Goal: Transaction & Acquisition: Purchase product/service

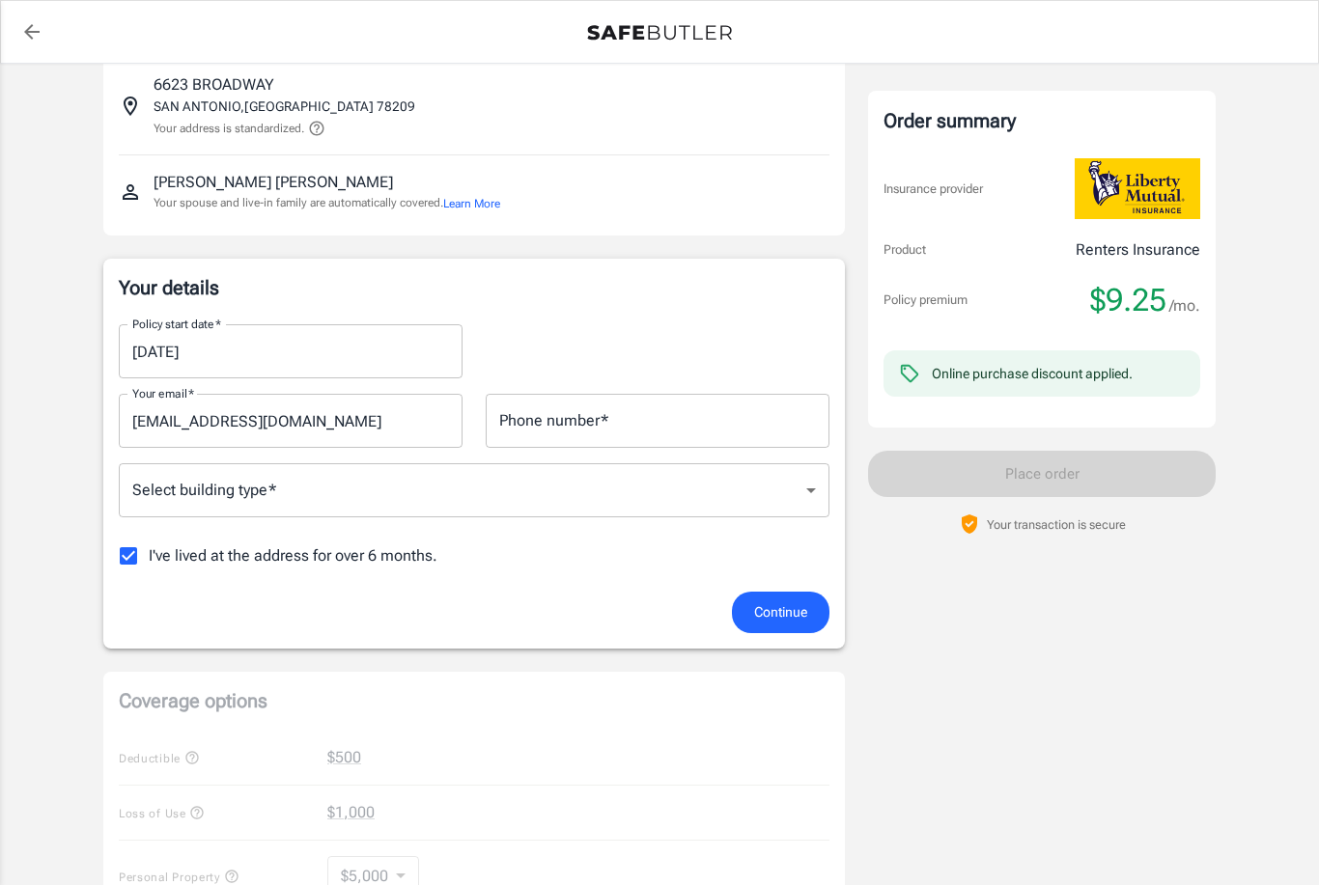
scroll to position [125, 0]
click at [812, 490] on body "Policy premium $ 9.25 /mo Liberty Mutual Renters Insurance [STREET_ADDRESS] You…" at bounding box center [659, 823] width 1319 height 1896
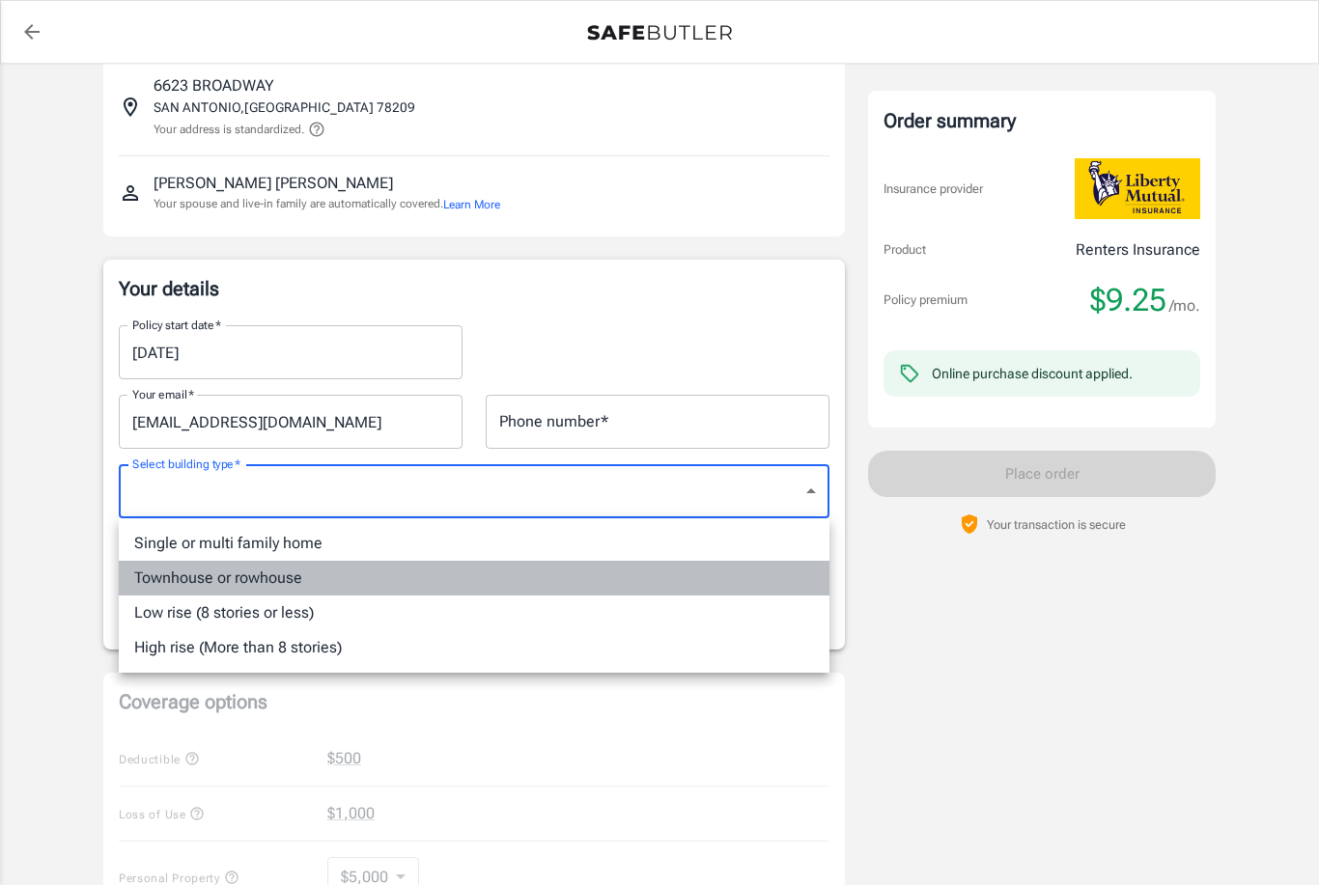
click at [237, 579] on li "Townhouse or rowhouse" at bounding box center [474, 578] width 711 height 35
type input "townhouse"
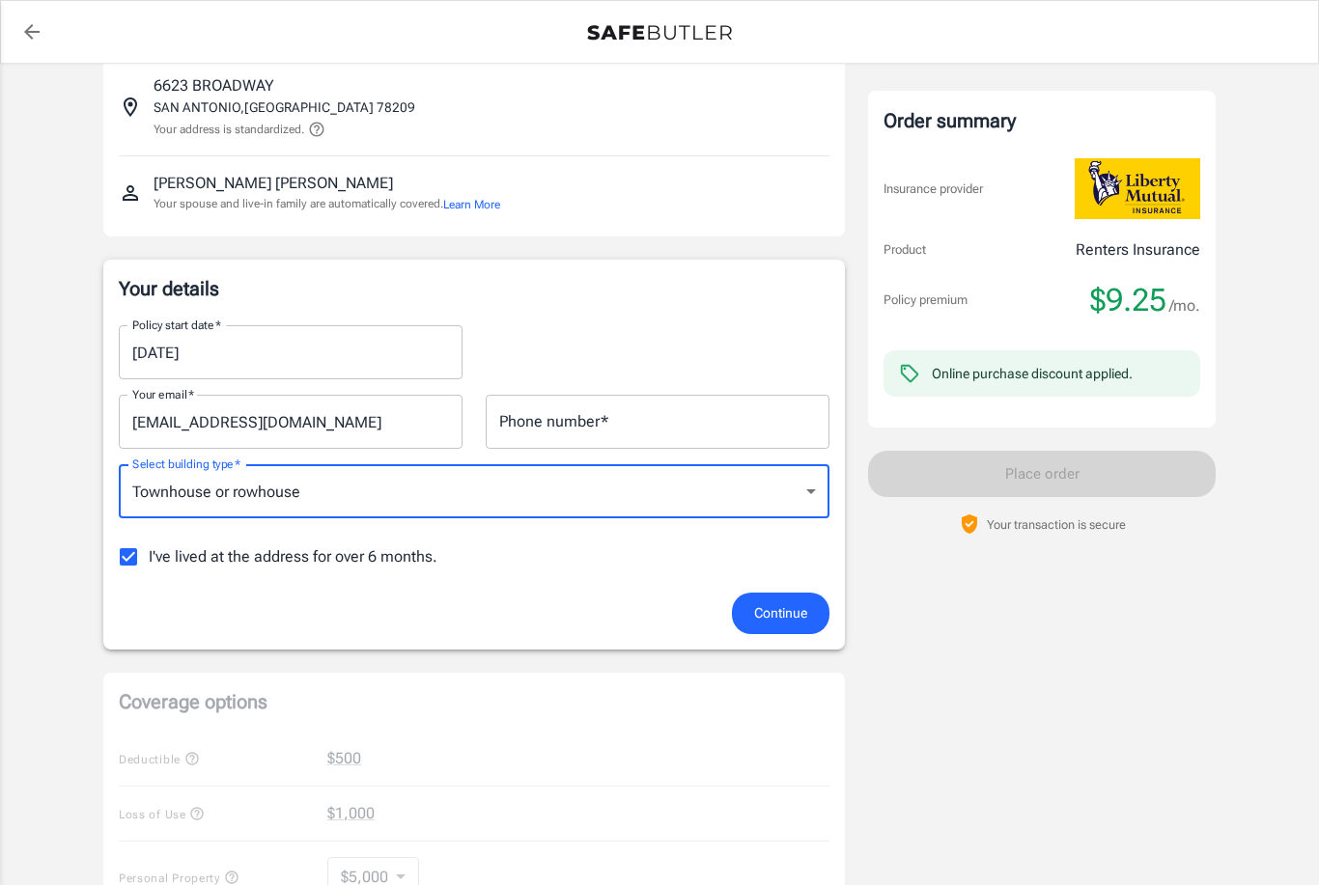
click at [653, 416] on input "Phone number   *" at bounding box center [658, 422] width 344 height 54
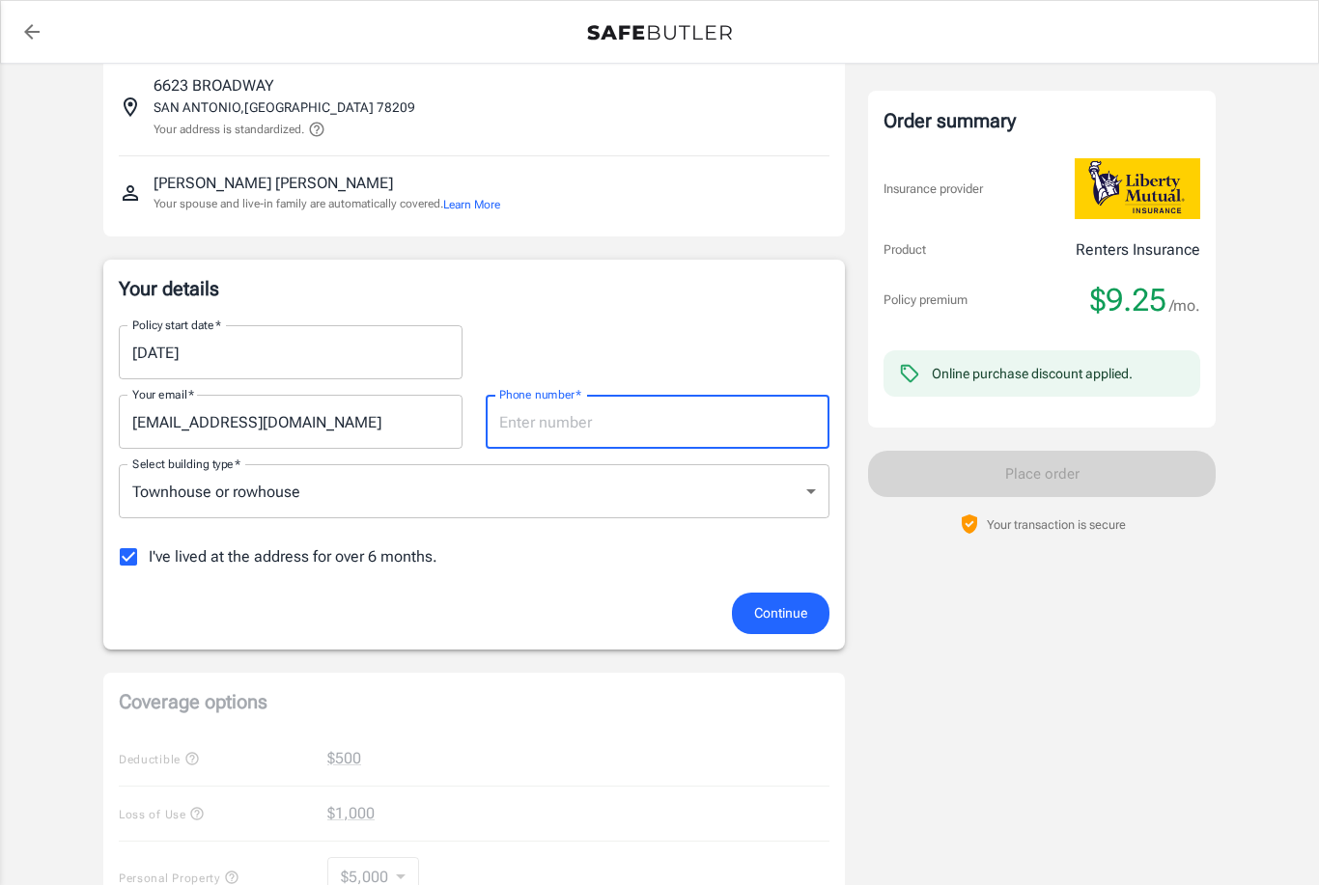
scroll to position [124, 0]
type input "5129653383"
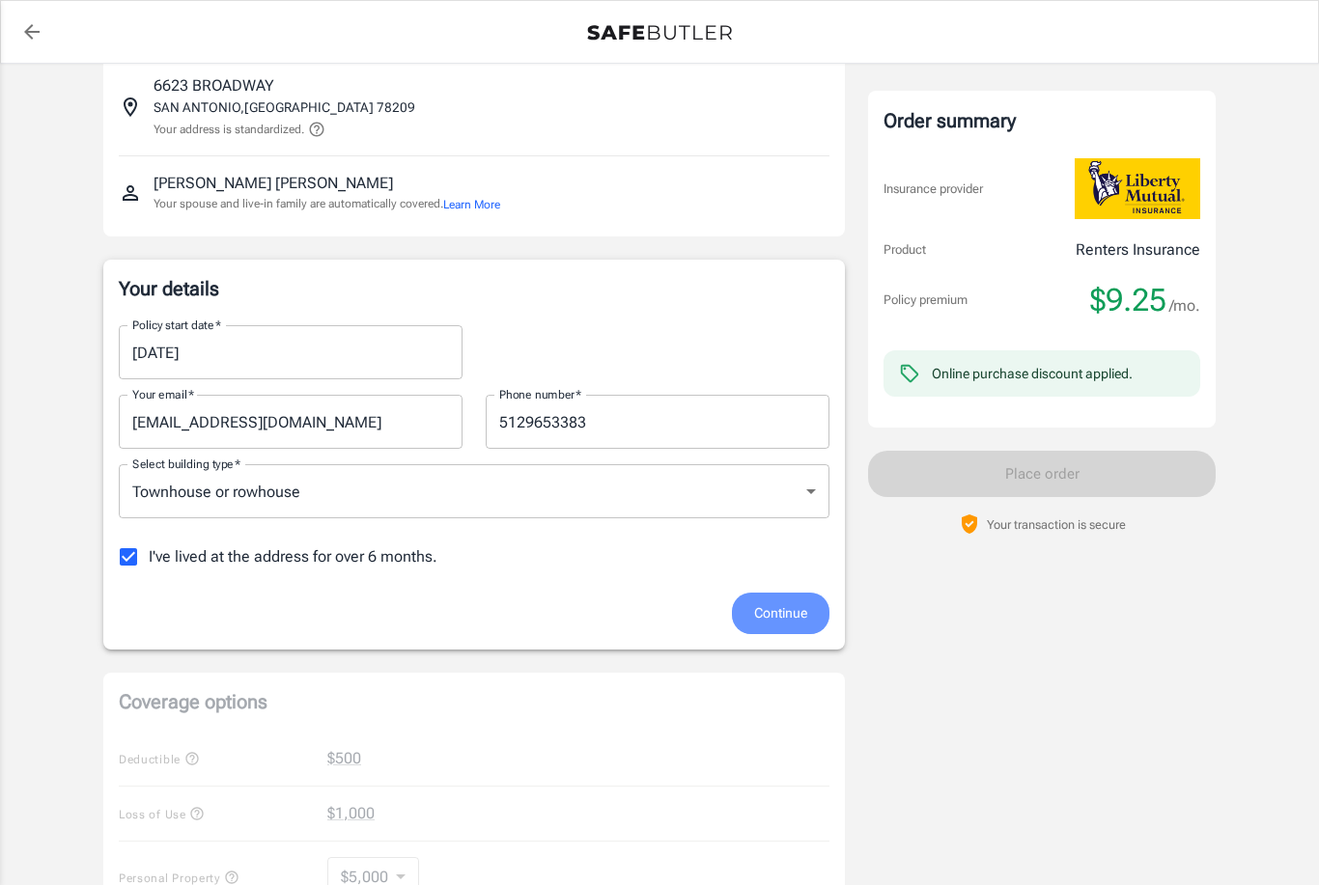
click at [788, 617] on span "Continue" at bounding box center [780, 614] width 53 height 24
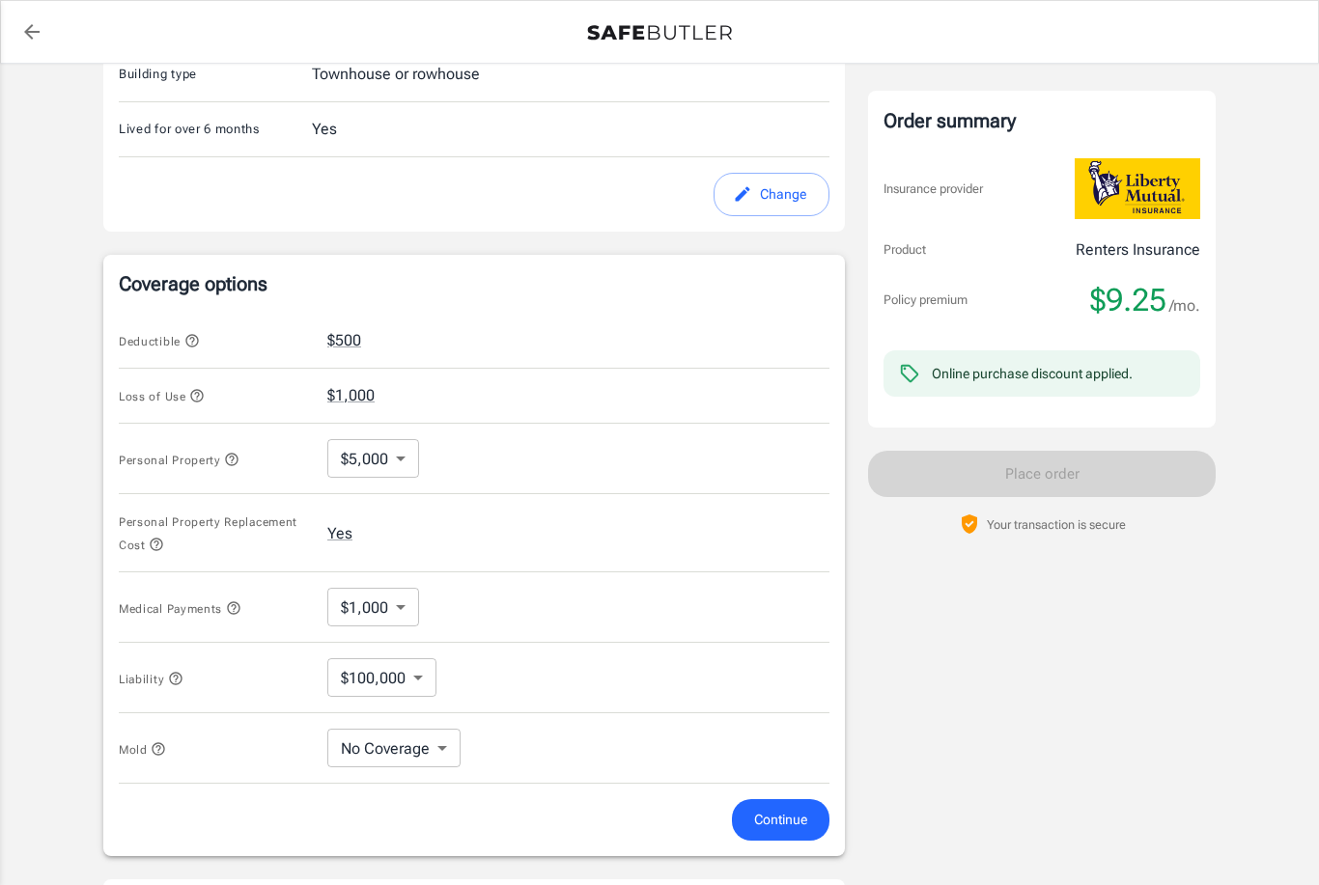
scroll to position [641, 0]
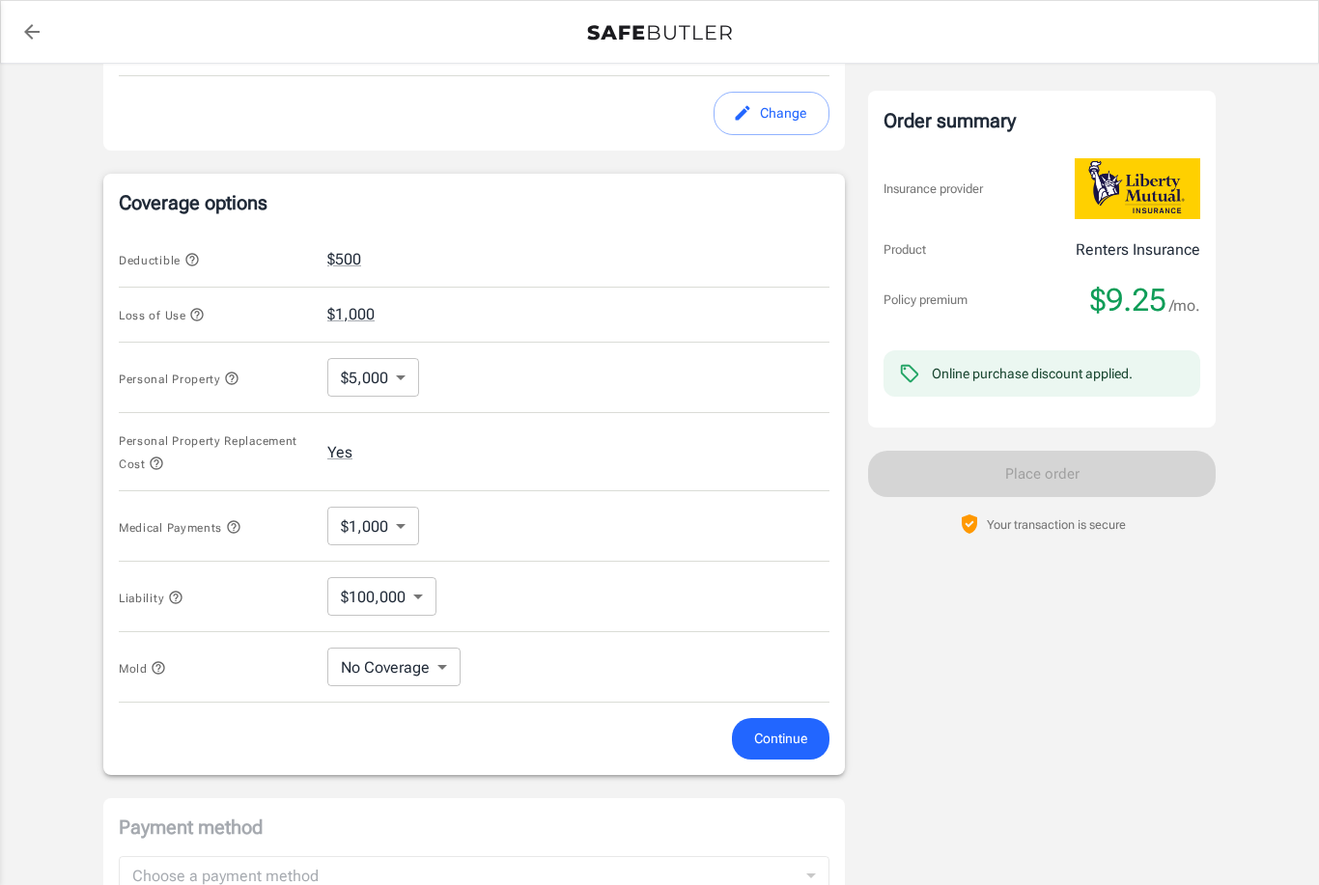
click at [395, 374] on body "Policy premium $ 9.25 /mo Liberty Mutual Renters Insurance 6623 BROADWAY SAN AN…" at bounding box center [659, 316] width 1319 height 1914
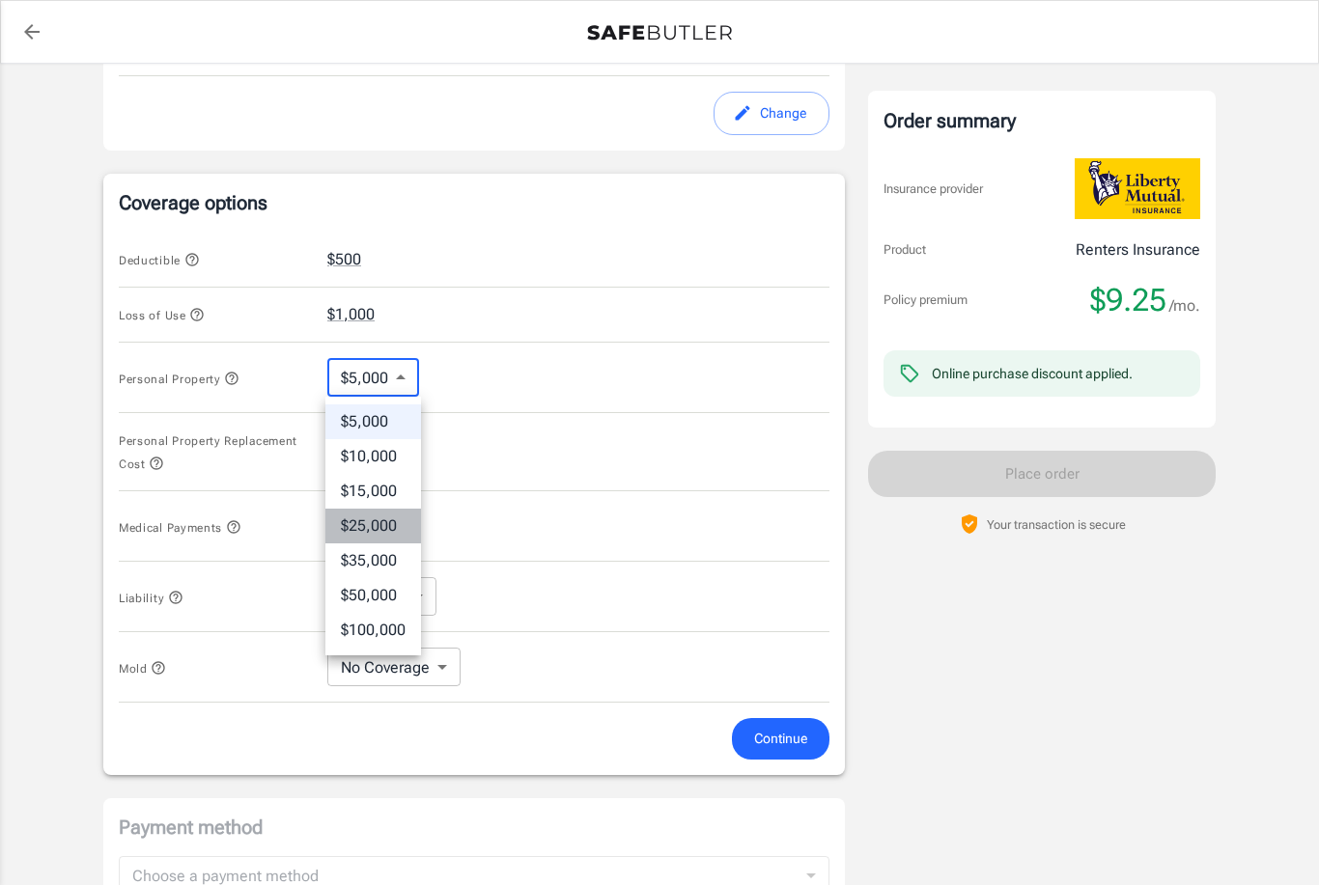
click at [379, 526] on li "$25,000" at bounding box center [373, 526] width 96 height 35
type input "25000"
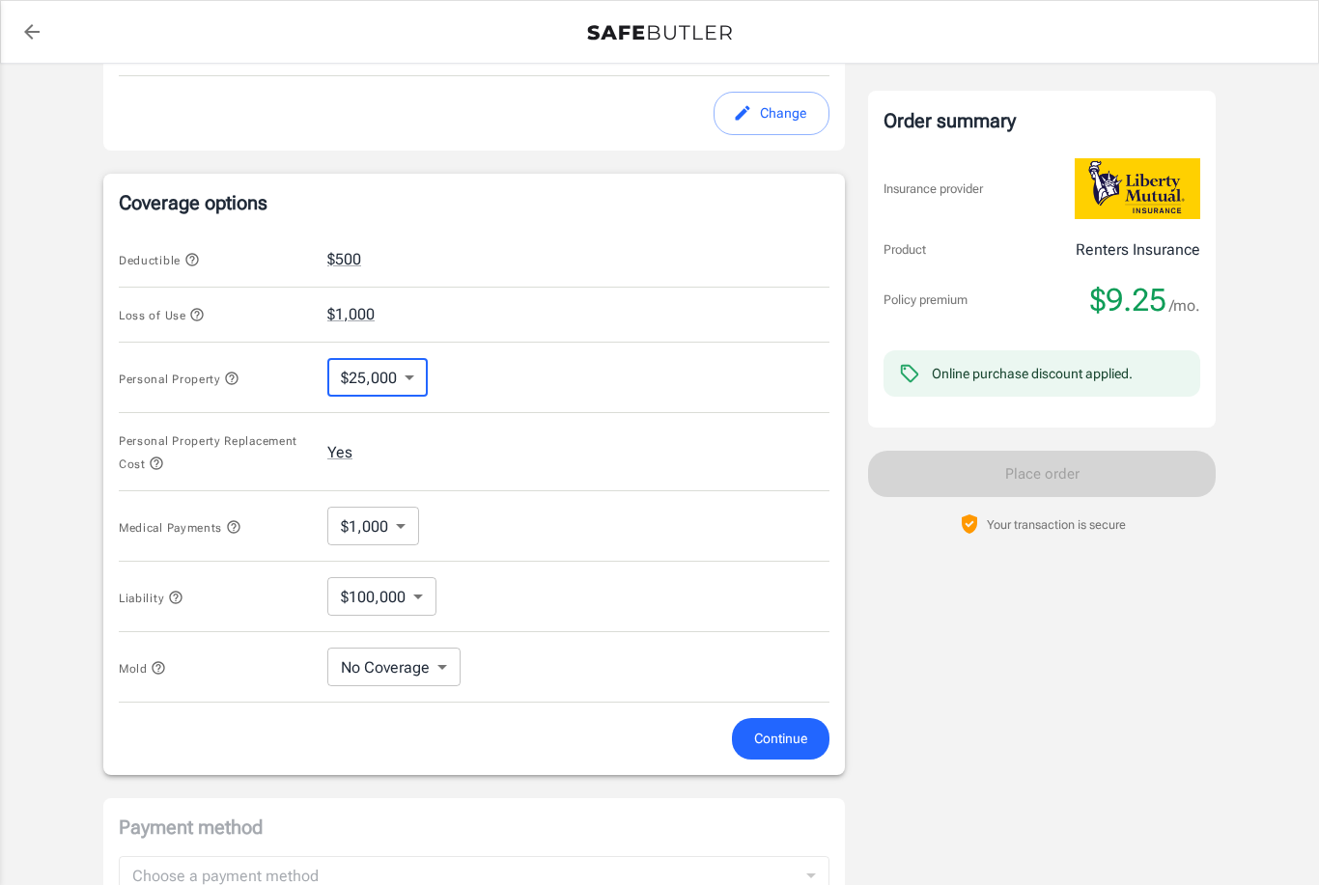
click at [398, 525] on body "Policy premium $ 9.25 /mo Liberty Mutual Renters Insurance 6623 BROADWAY SAN AN…" at bounding box center [659, 316] width 1319 height 1914
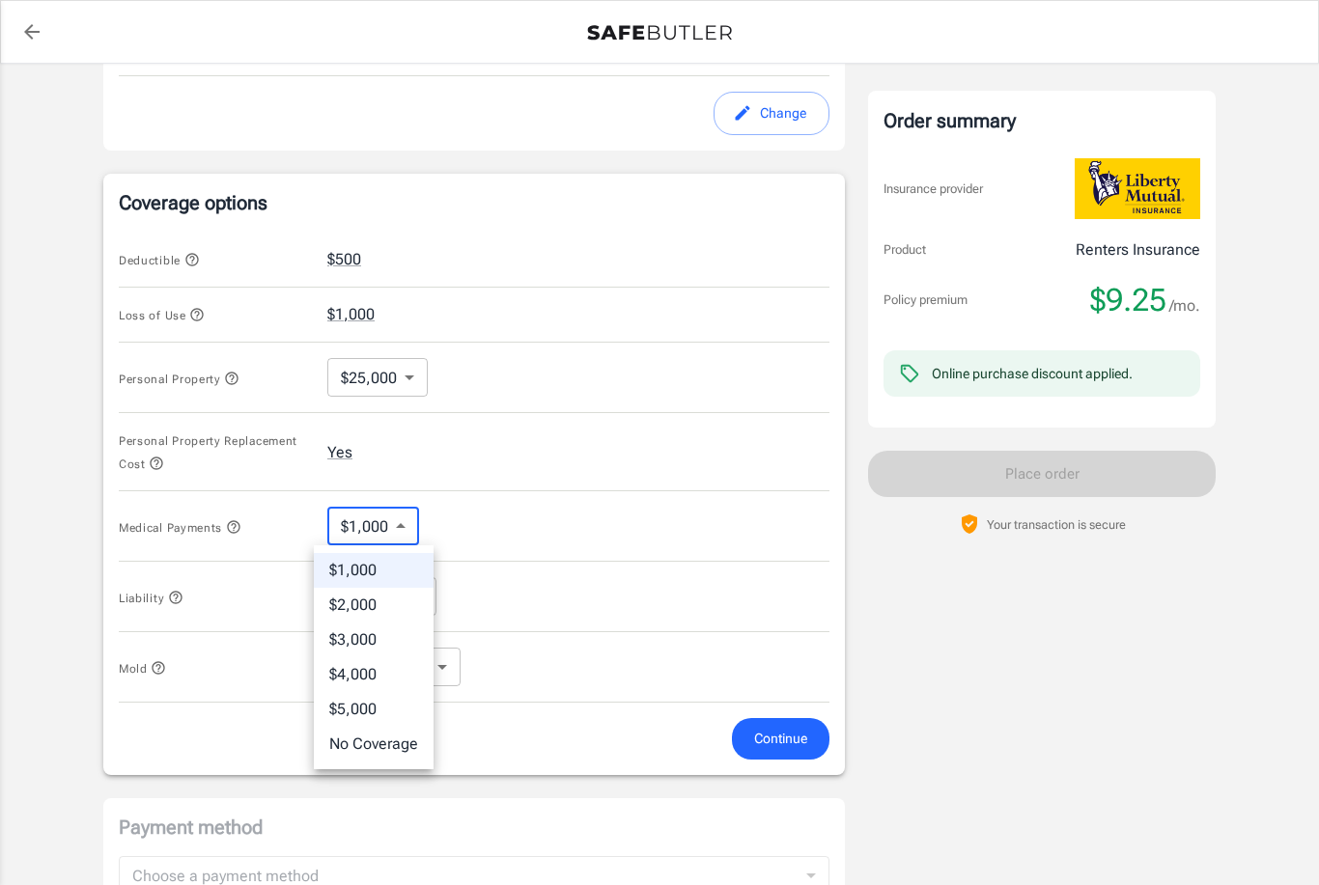
click at [354, 714] on li "$5,000" at bounding box center [374, 709] width 120 height 35
type input "5000"
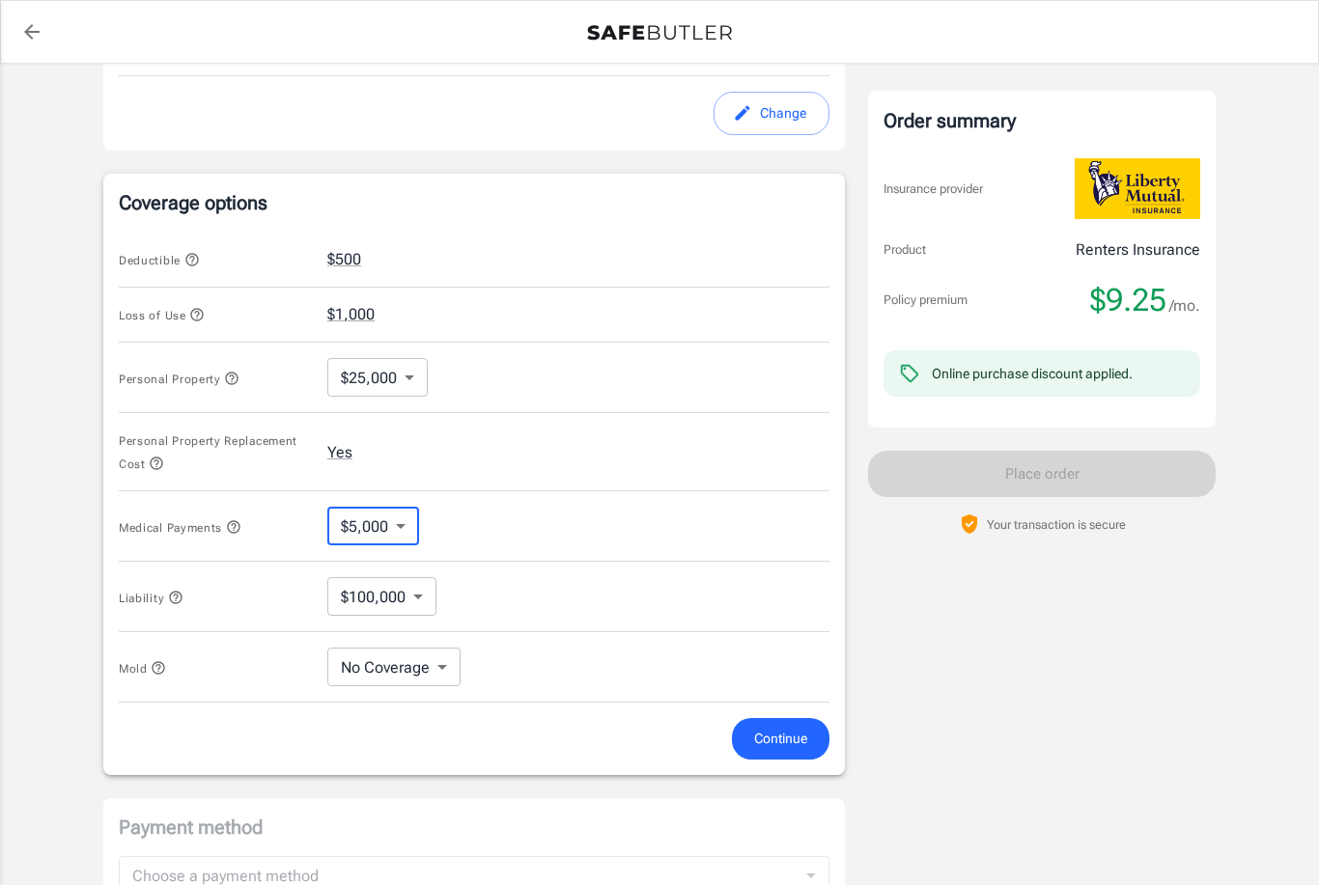
click at [417, 592] on body "Policy premium $ 9.25 /mo Liberty Mutual Renters Insurance 6623 BROADWAY SAN AN…" at bounding box center [659, 316] width 1319 height 1914
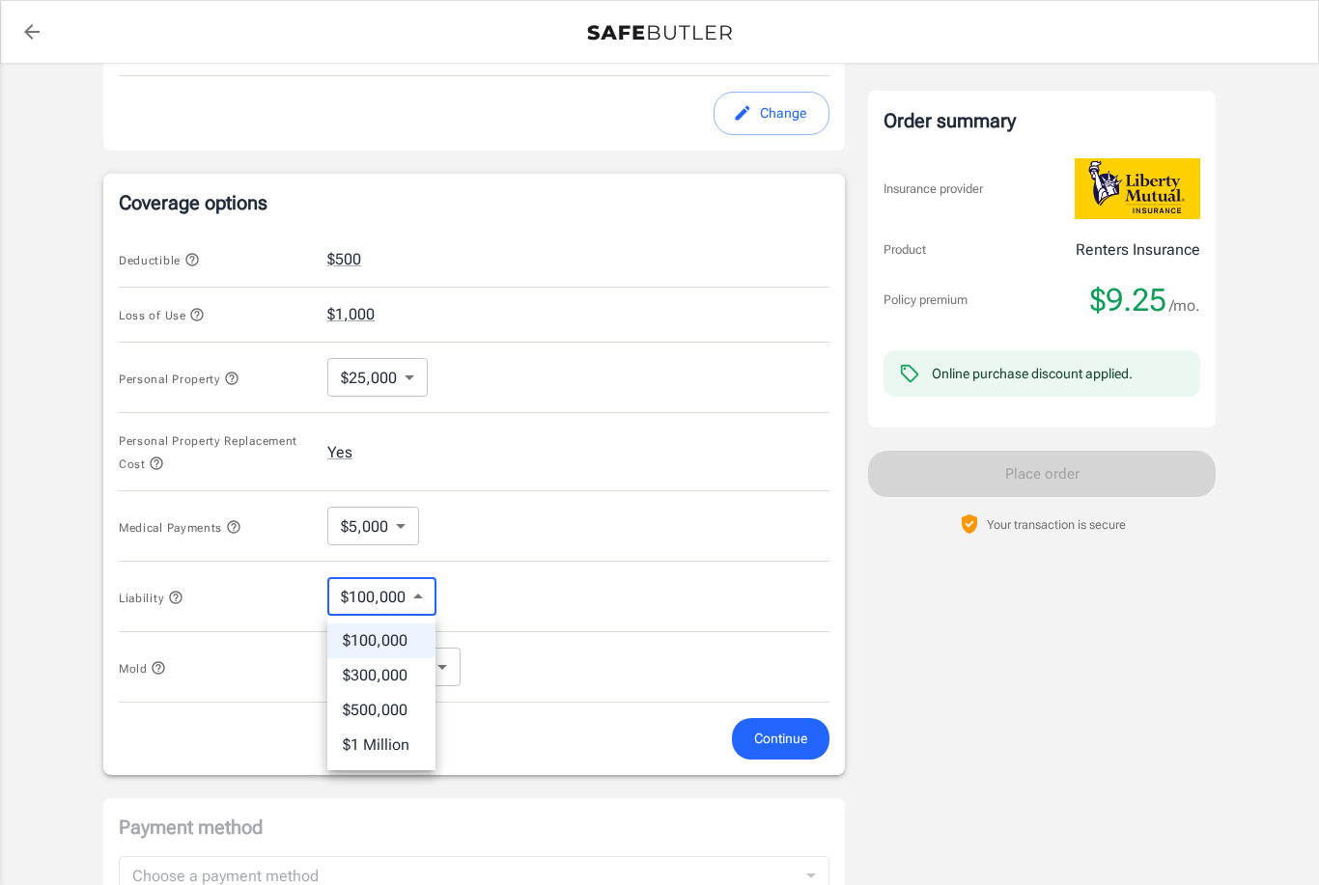
click at [401, 633] on li "$100,000" at bounding box center [381, 641] width 108 height 35
click at [776, 735] on span "Continue" at bounding box center [780, 739] width 53 height 24
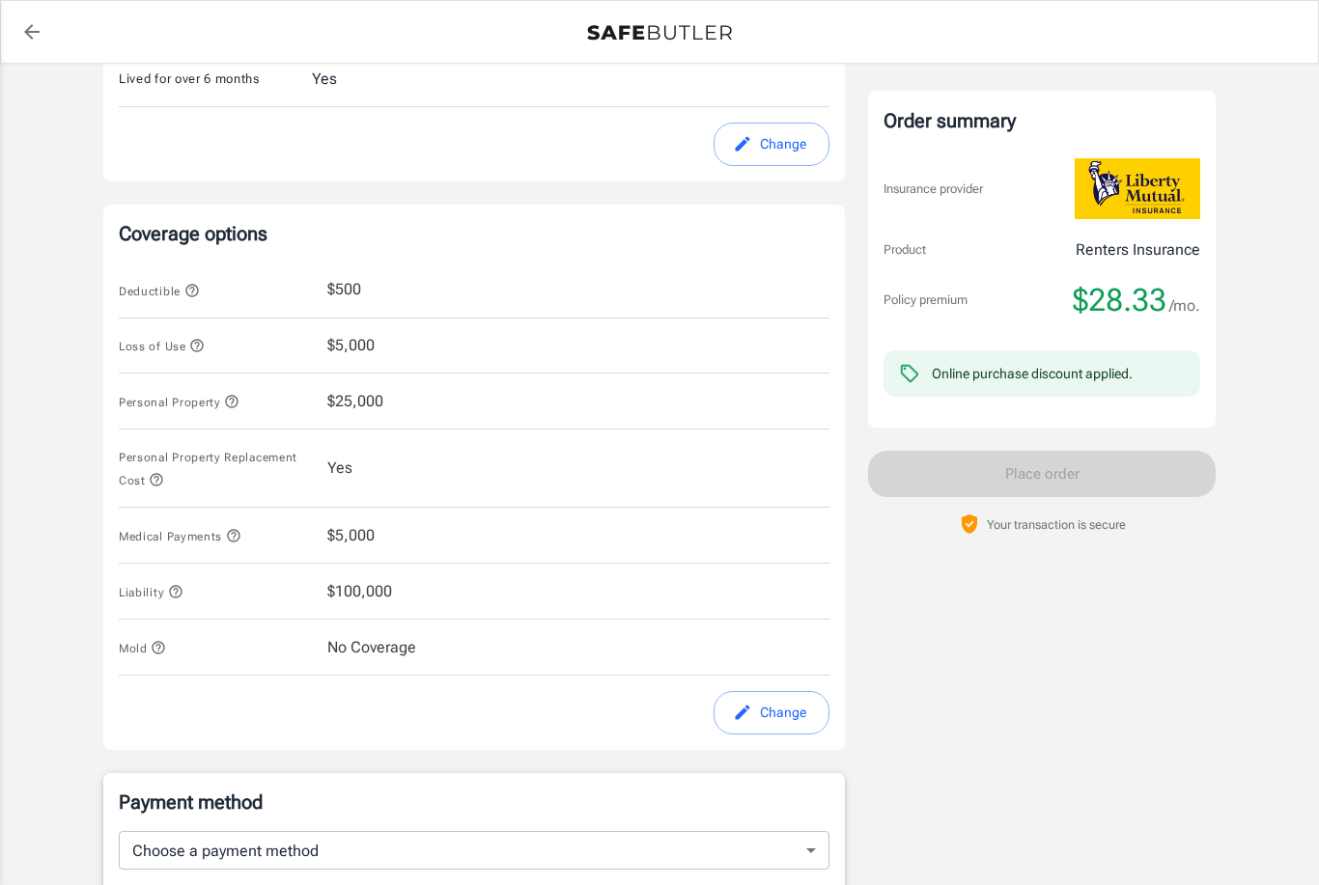
scroll to position [609, 0]
click at [450, 396] on div "Personal Property $25,000" at bounding box center [474, 403] width 711 height 56
click at [357, 406] on span "$25,000" at bounding box center [355, 402] width 56 height 23
click at [801, 716] on button "Change" at bounding box center [772, 713] width 116 height 43
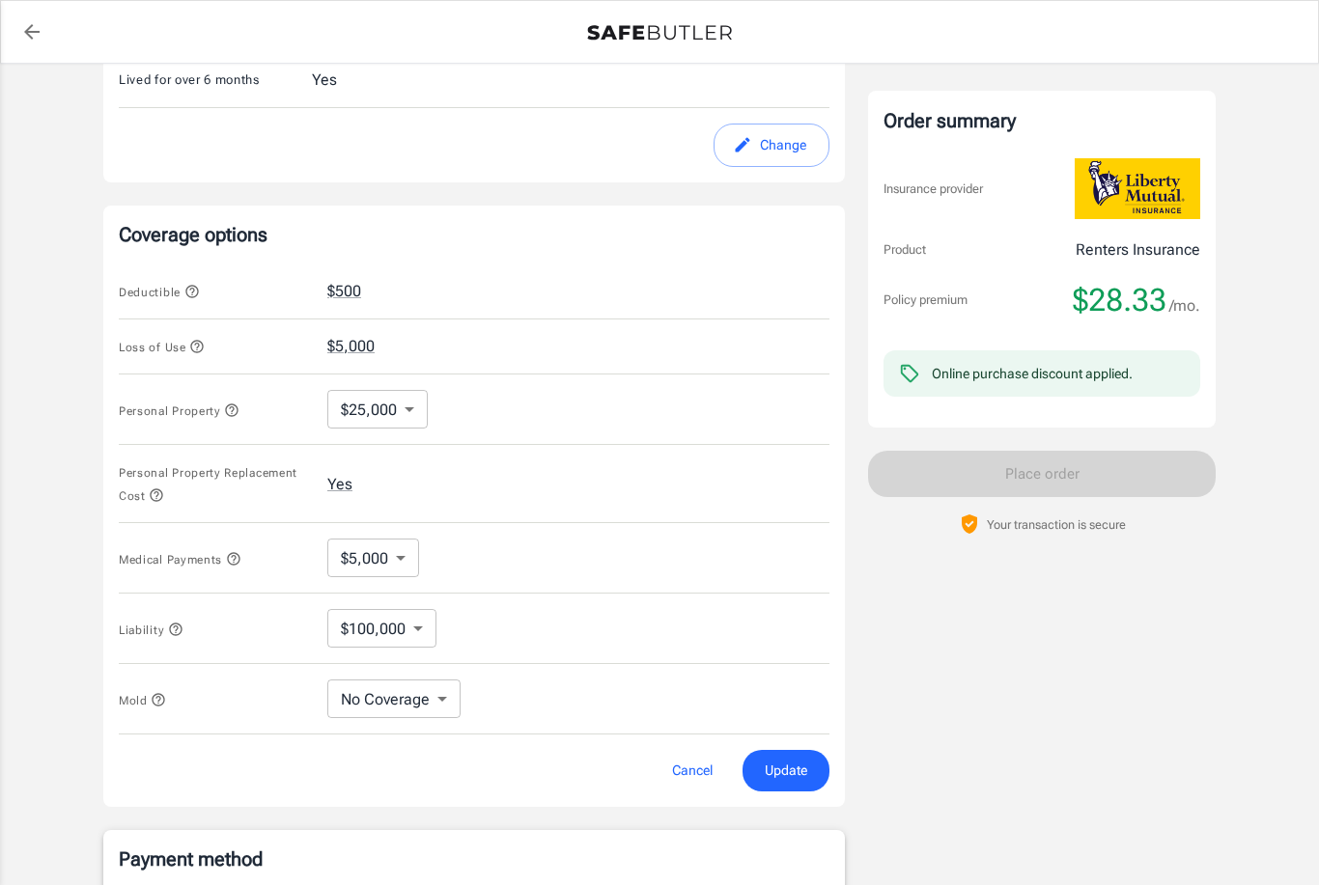
click at [376, 350] on div "Loss of Use $5,000" at bounding box center [474, 348] width 711 height 56
click at [407, 407] on body "Policy premium $ 28.33 /mo Liberty Mutual Renters Insurance 6623 BROADWAY SAN A…" at bounding box center [659, 348] width 1319 height 1914
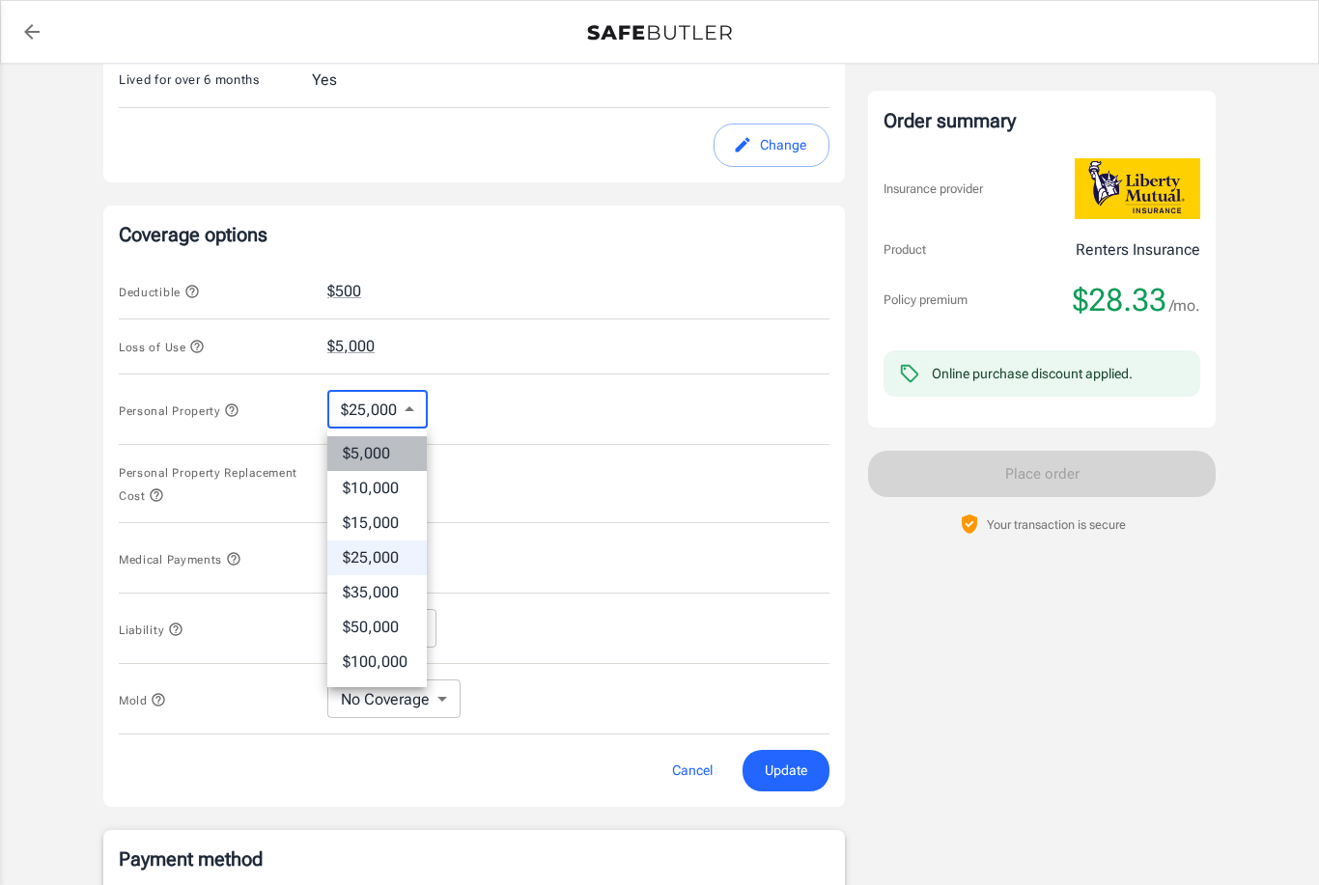
click at [384, 461] on li "$5,000" at bounding box center [376, 453] width 99 height 35
type input "5000"
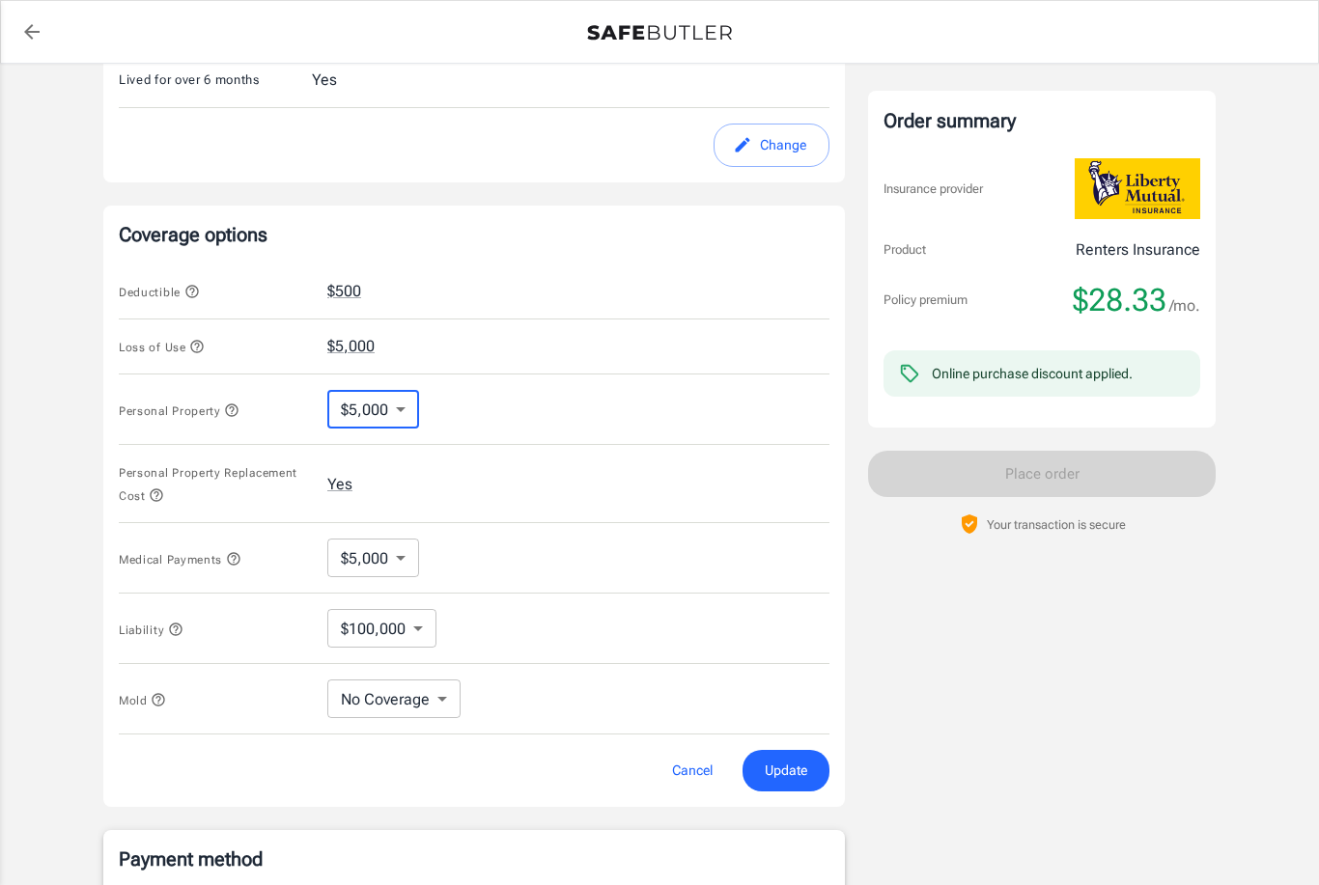
click at [390, 568] on body "Policy premium $ 28.33 /mo Liberty Mutual Renters Insurance 6623 BROADWAY SAN A…" at bounding box center [659, 348] width 1319 height 1914
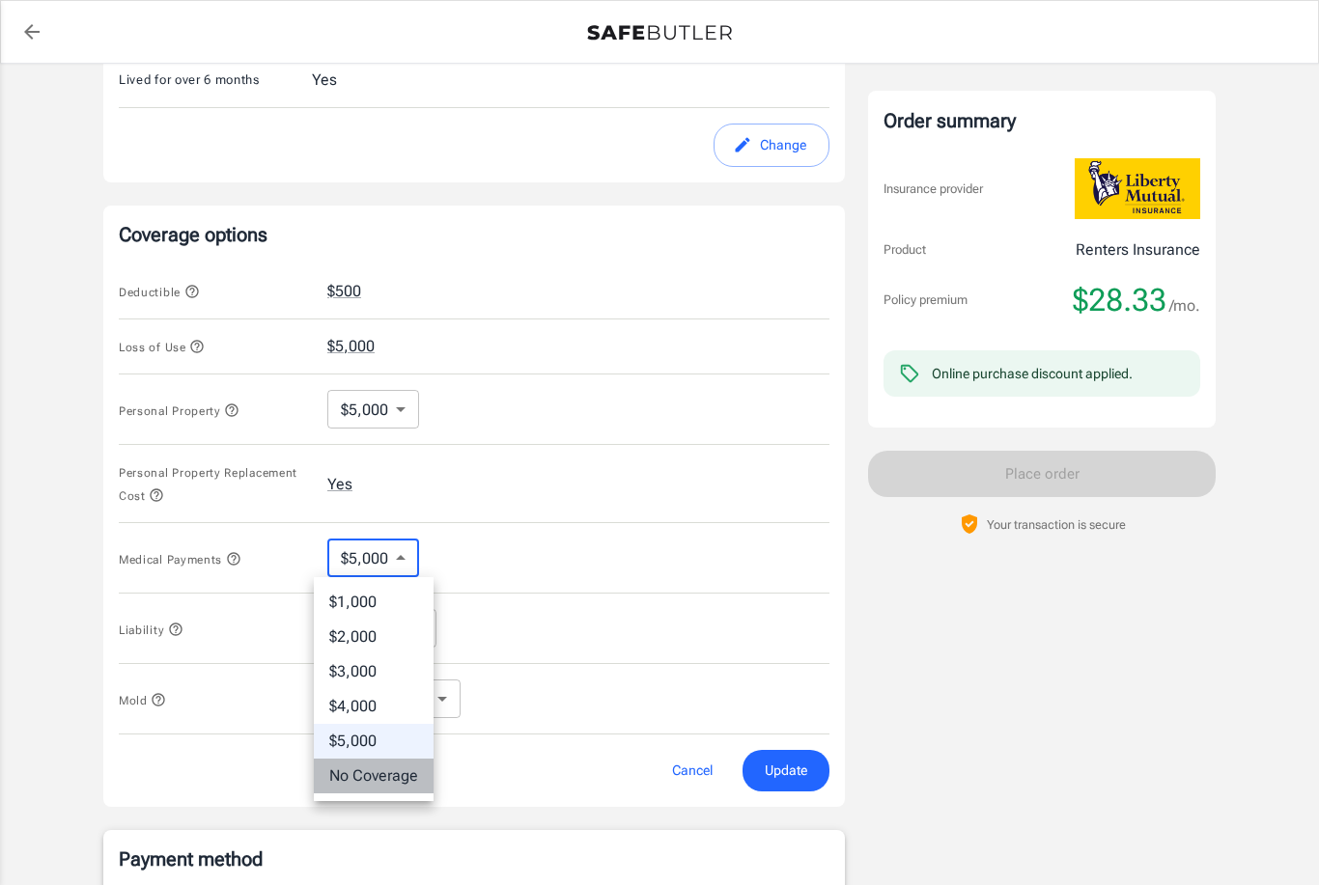
click at [397, 776] on li "No Coverage" at bounding box center [374, 776] width 120 height 35
type input "No Coverage"
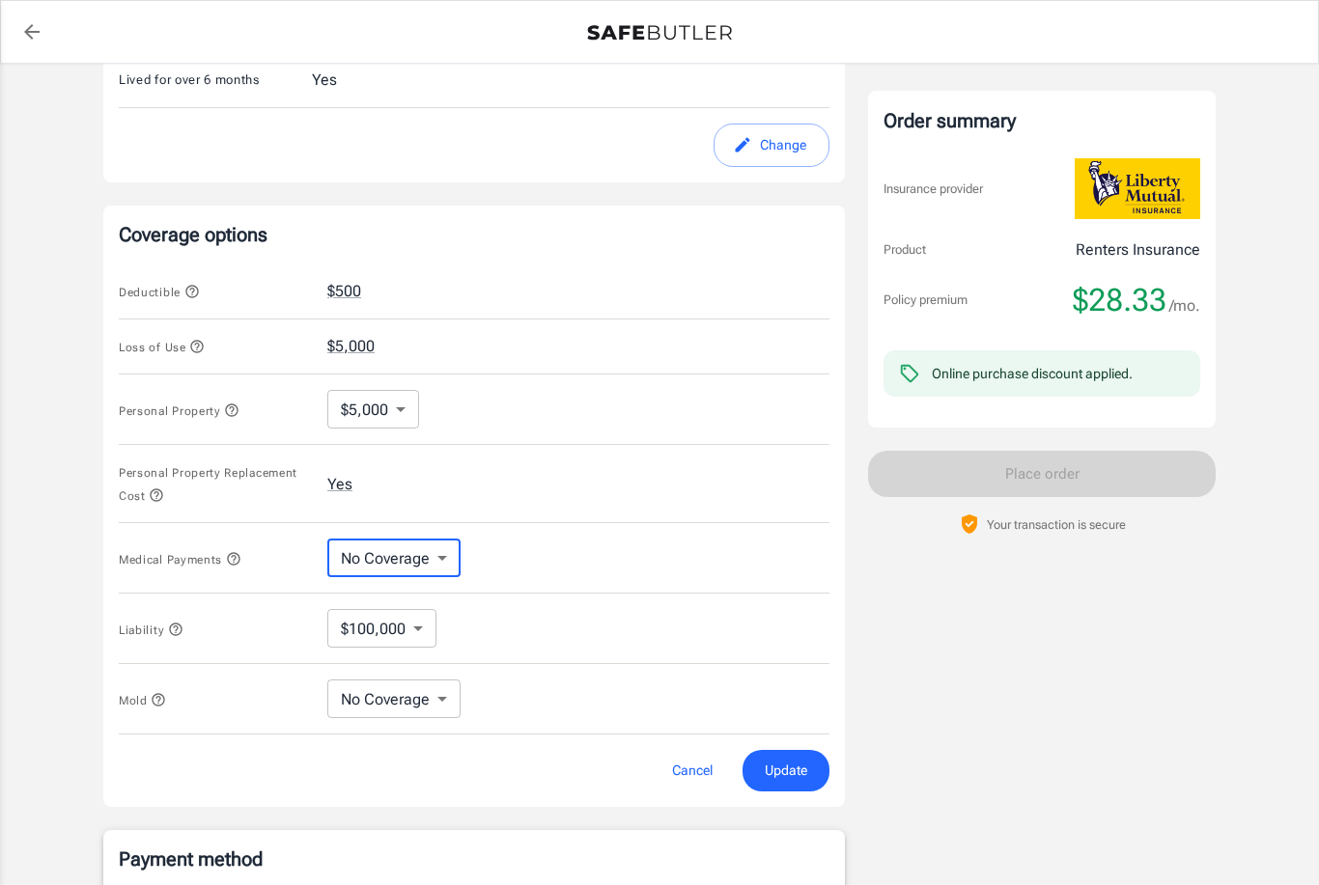
click at [776, 781] on span "Update" at bounding box center [786, 771] width 42 height 24
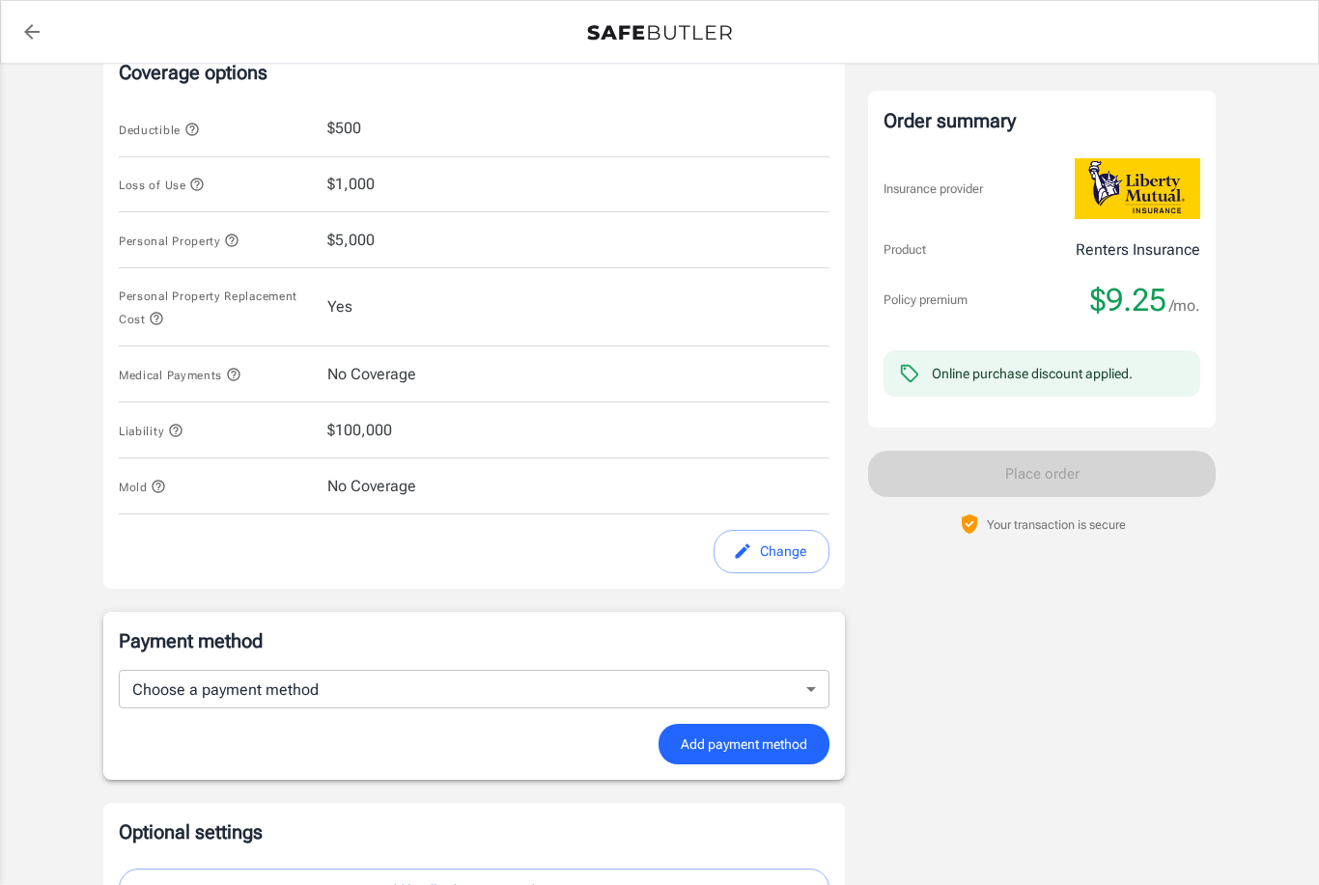
scroll to position [908, 0]
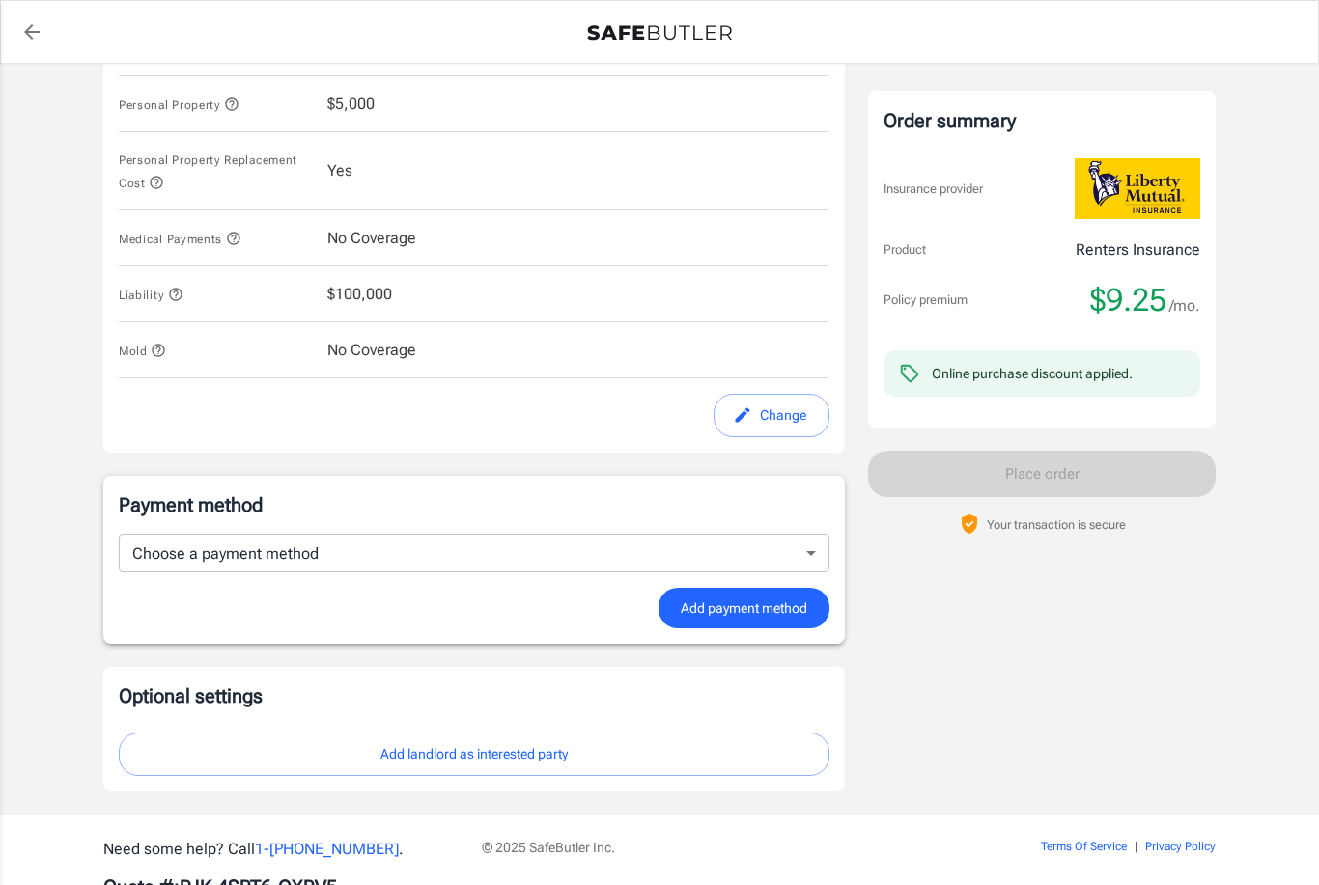
click at [801, 543] on body "Policy premium $ 9.25 /mo Liberty Mutual Renters Insurance 6623 BROADWAY SAN AN…" at bounding box center [659, 21] width 1319 height 1858
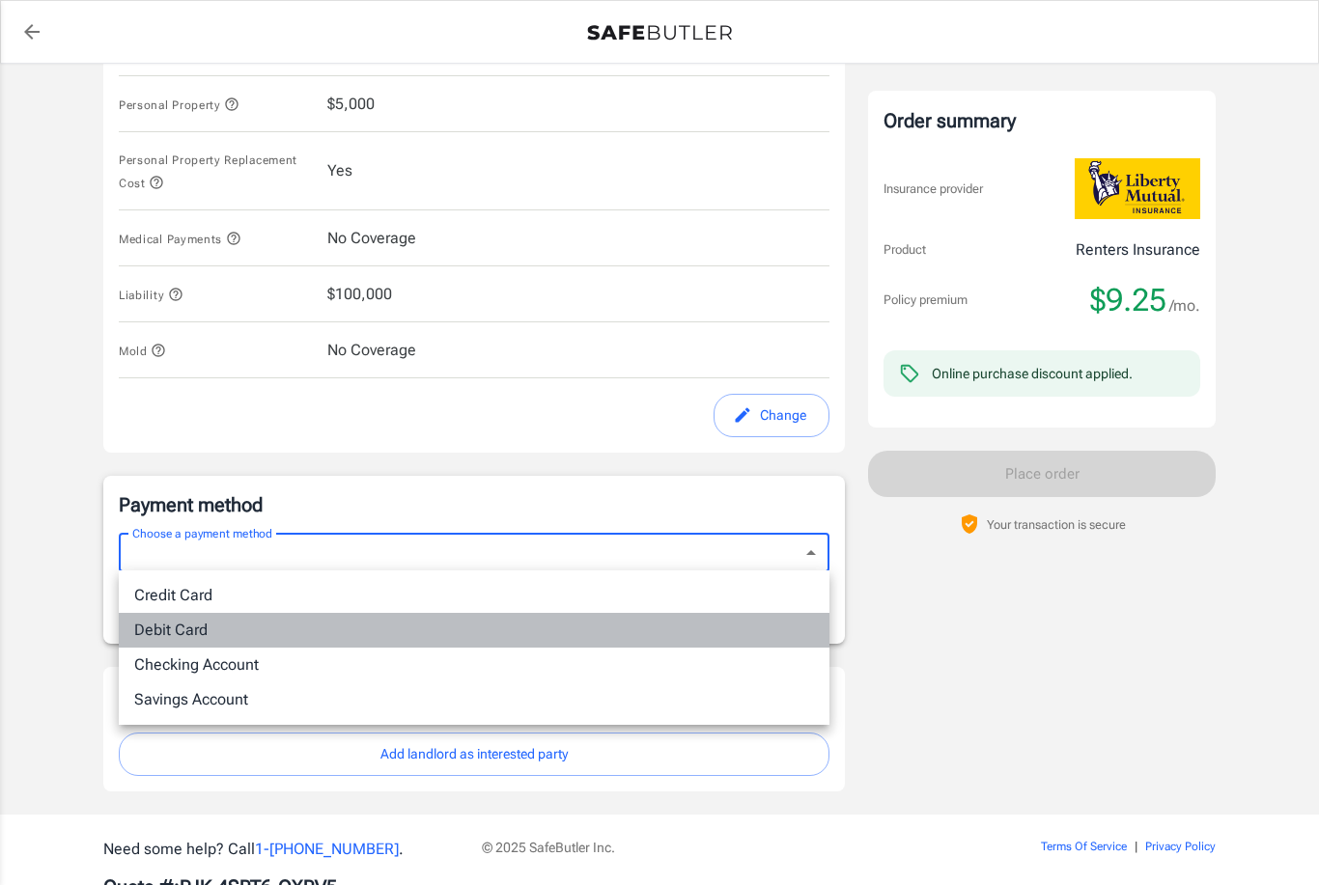
click at [171, 636] on li "Debit Card" at bounding box center [474, 630] width 711 height 35
type input "debit"
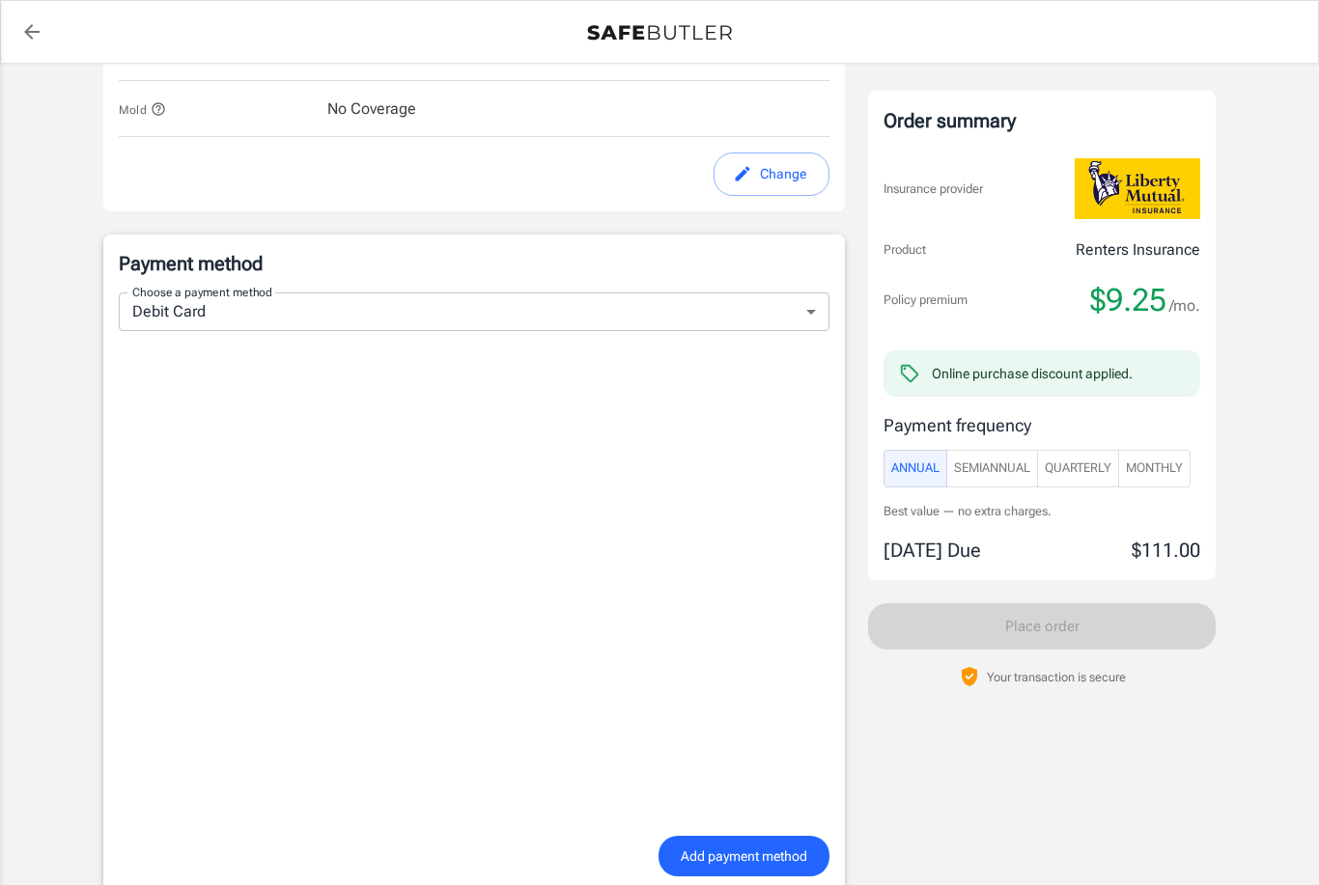
scroll to position [1145, 0]
click at [1178, 470] on span "Monthly" at bounding box center [1154, 469] width 57 height 22
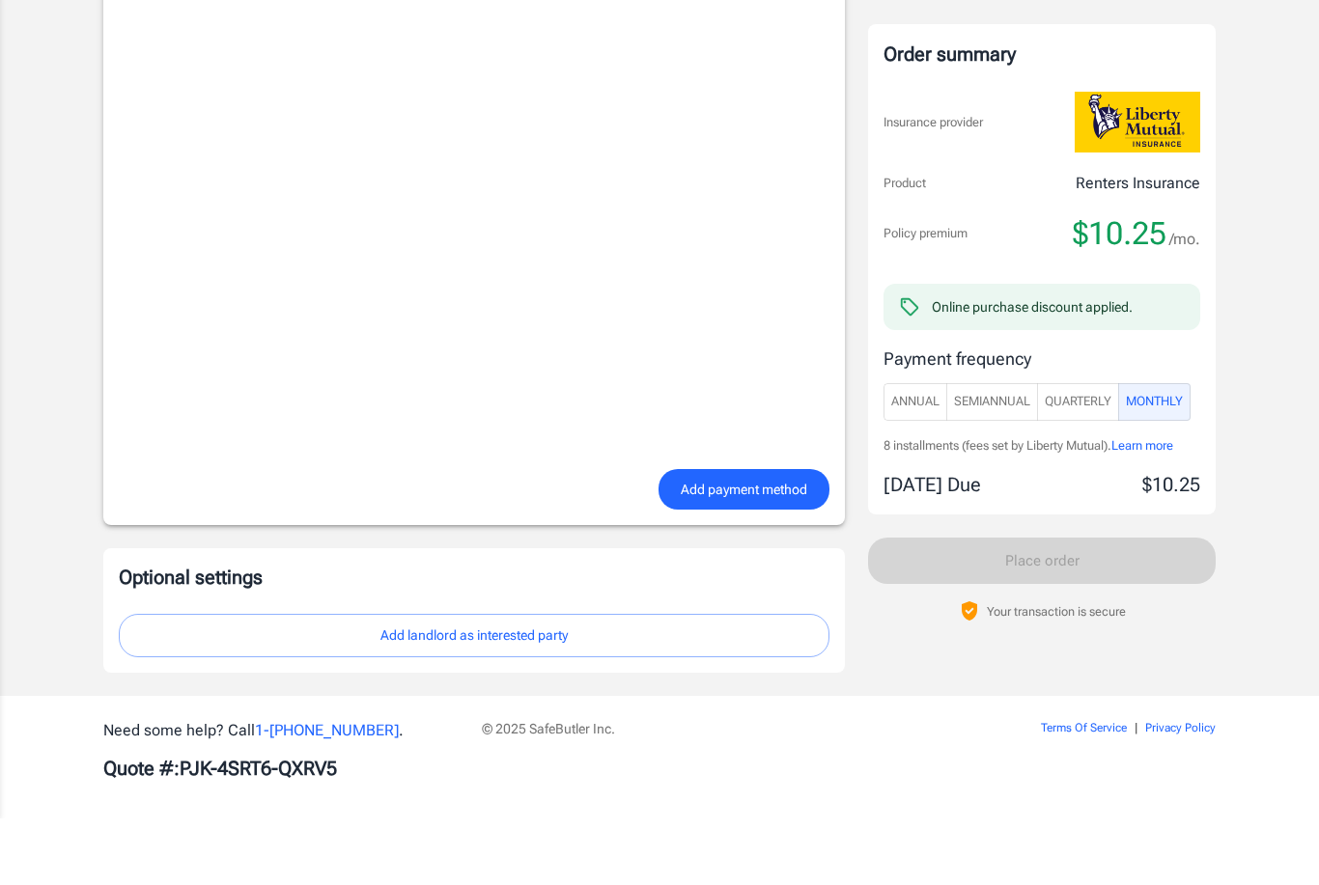
scroll to position [1459, 0]
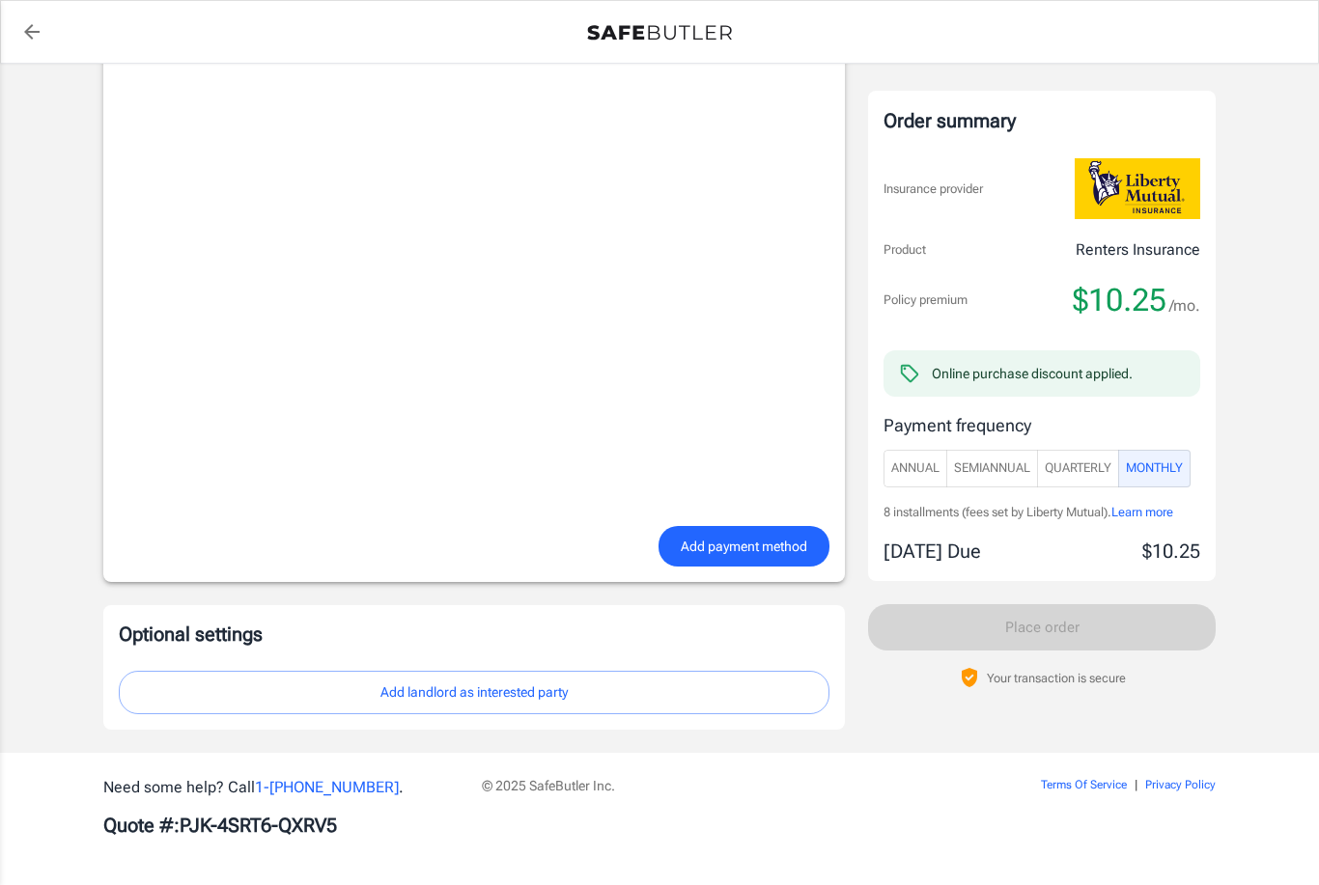
click at [725, 542] on span "Add payment method" at bounding box center [744, 547] width 126 height 24
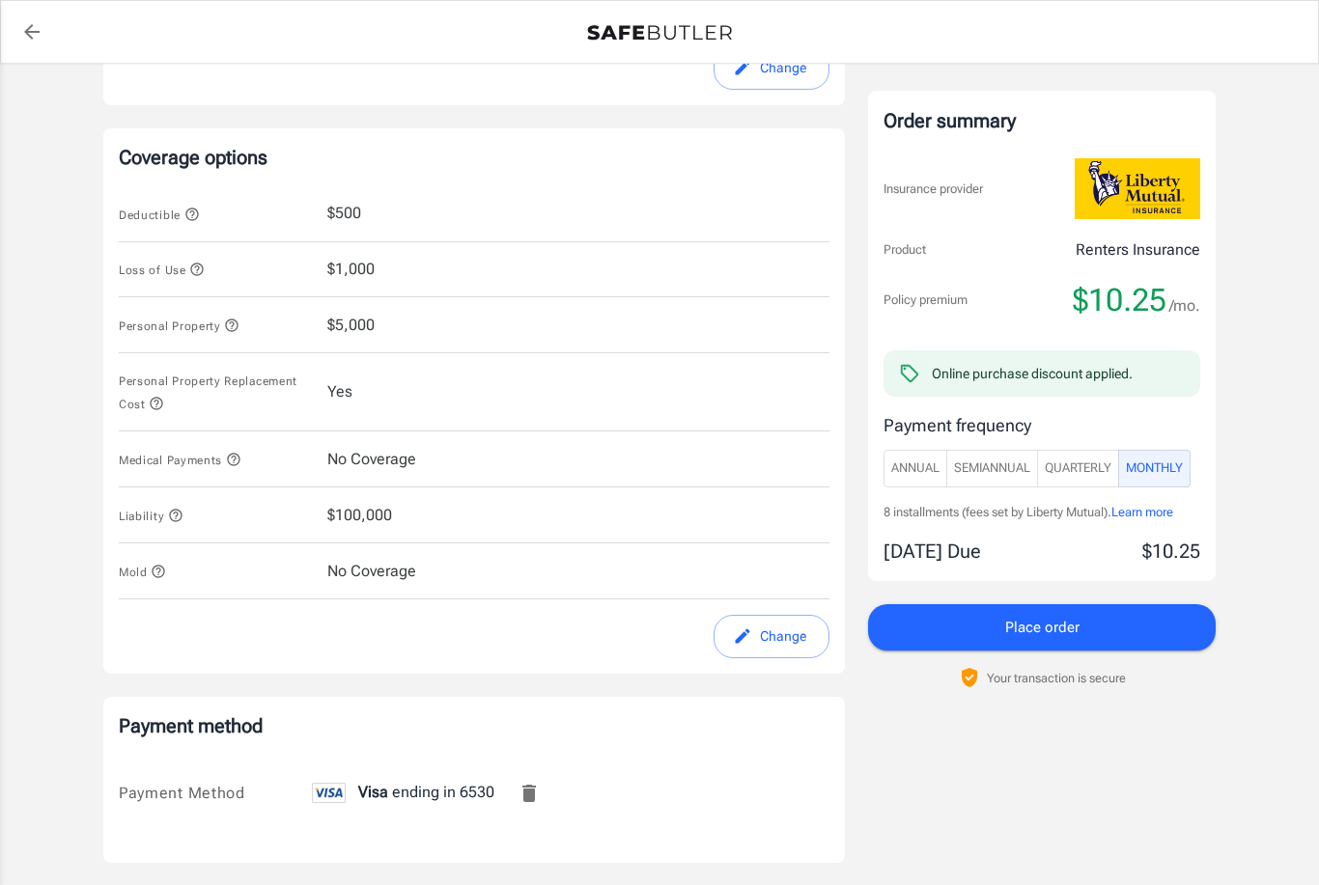
scroll to position [684, 0]
click at [810, 627] on button "Change" at bounding box center [772, 639] width 116 height 43
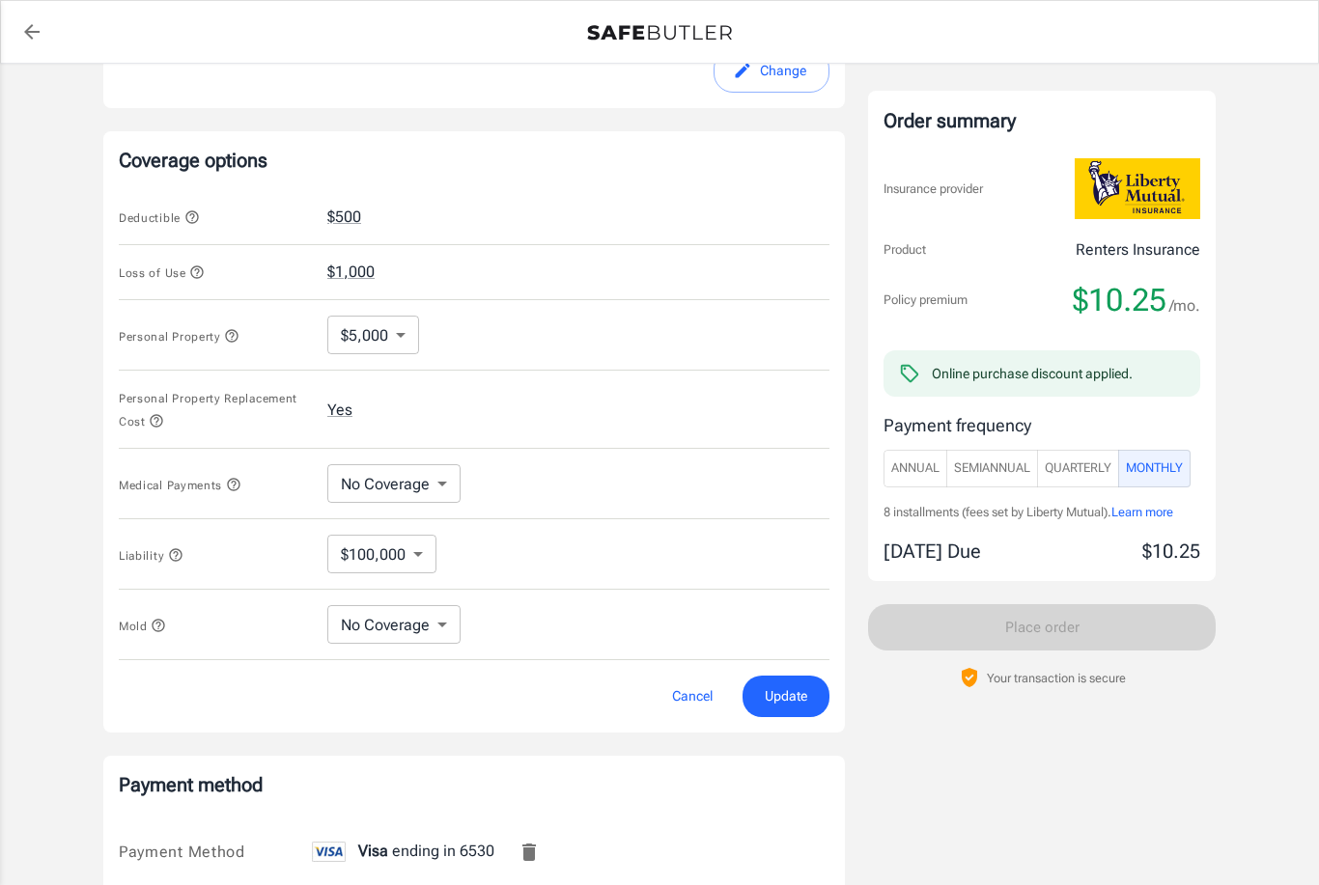
click at [401, 337] on body "Policy premium $ 10.25 /mo Liberty Mutual Renters Insurance 6623 BROADWAY SAN A…" at bounding box center [659, 271] width 1319 height 1911
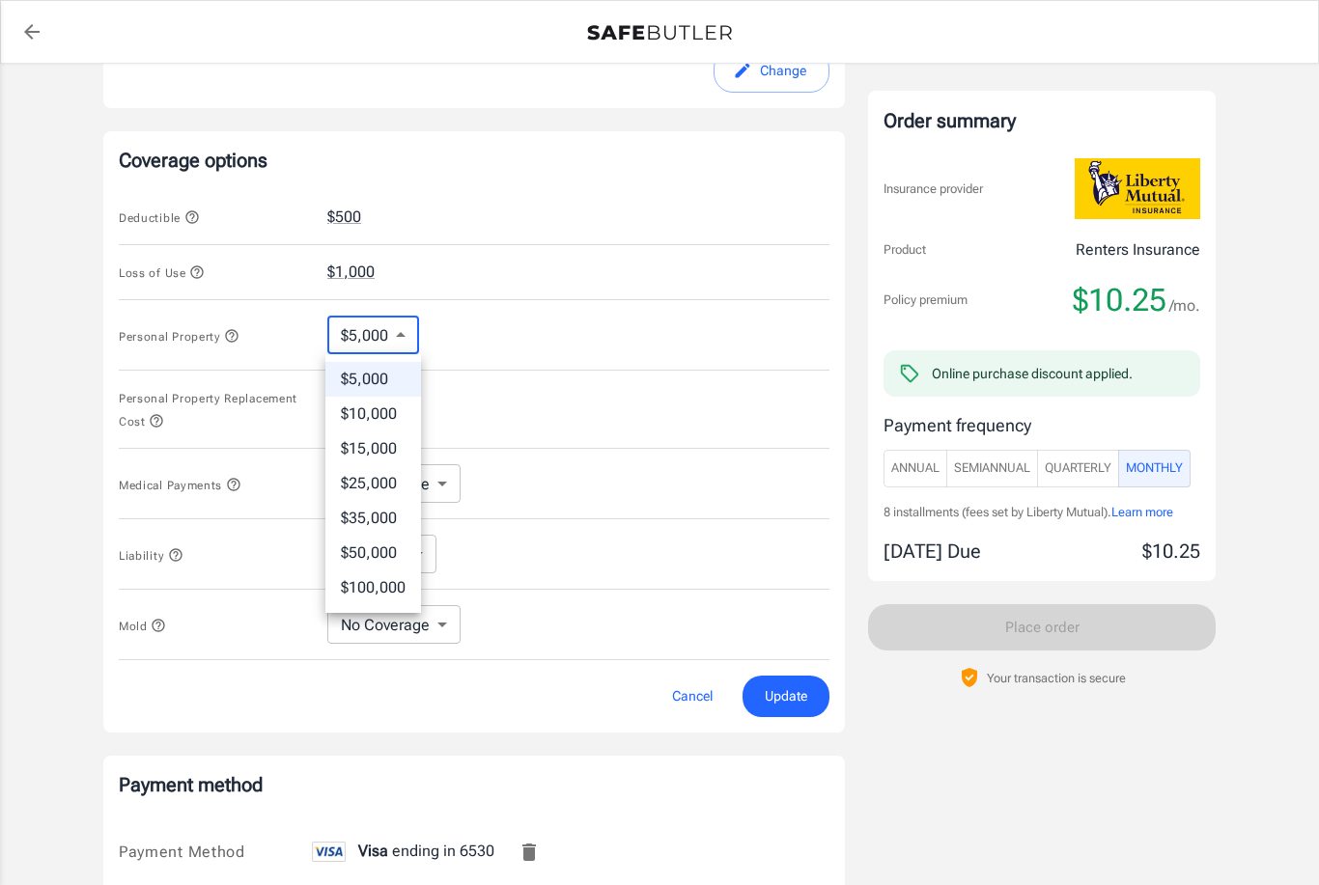
click at [378, 491] on li "$25,000" at bounding box center [373, 483] width 96 height 35
type input "25000"
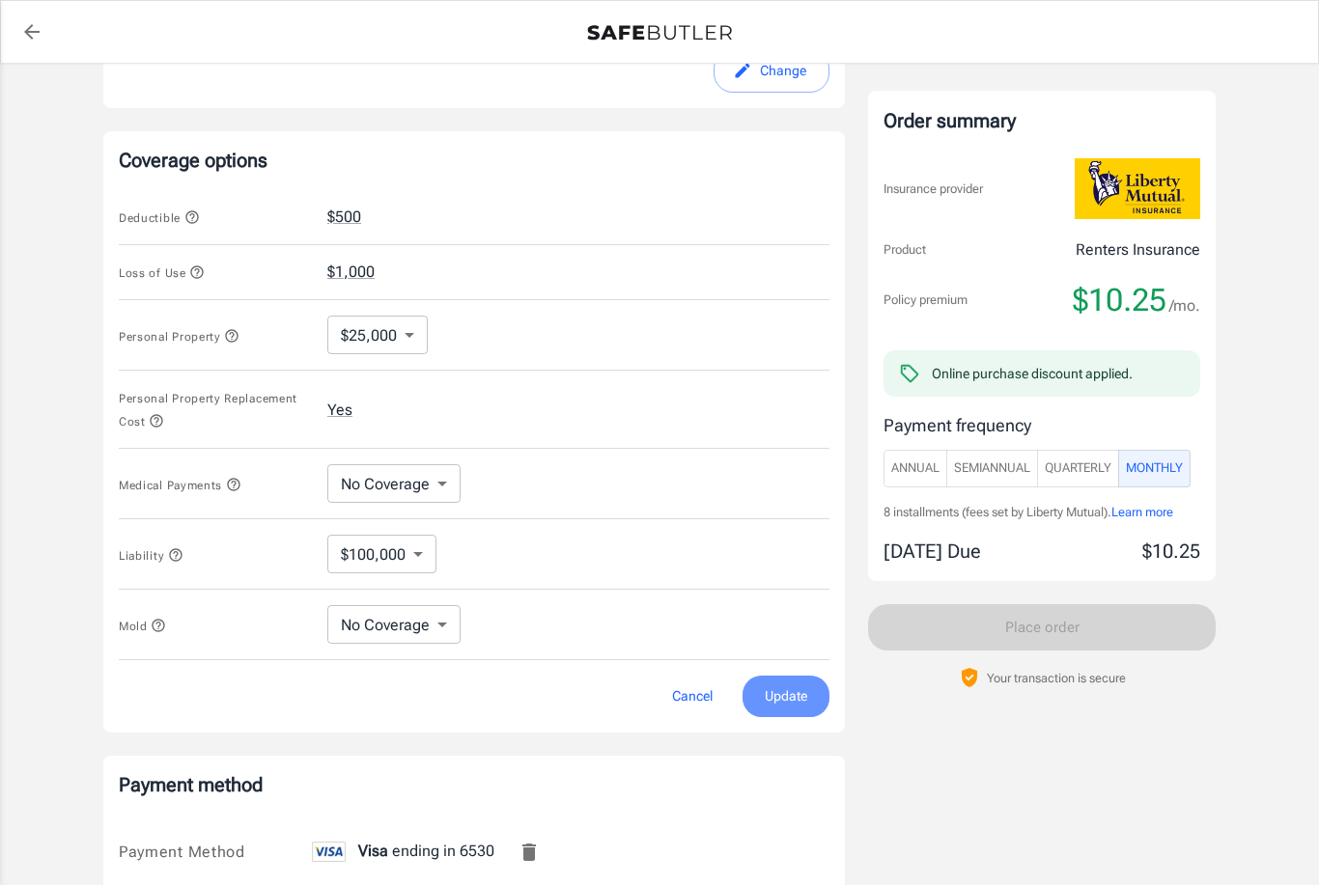
click at [791, 697] on span "Update" at bounding box center [786, 697] width 42 height 24
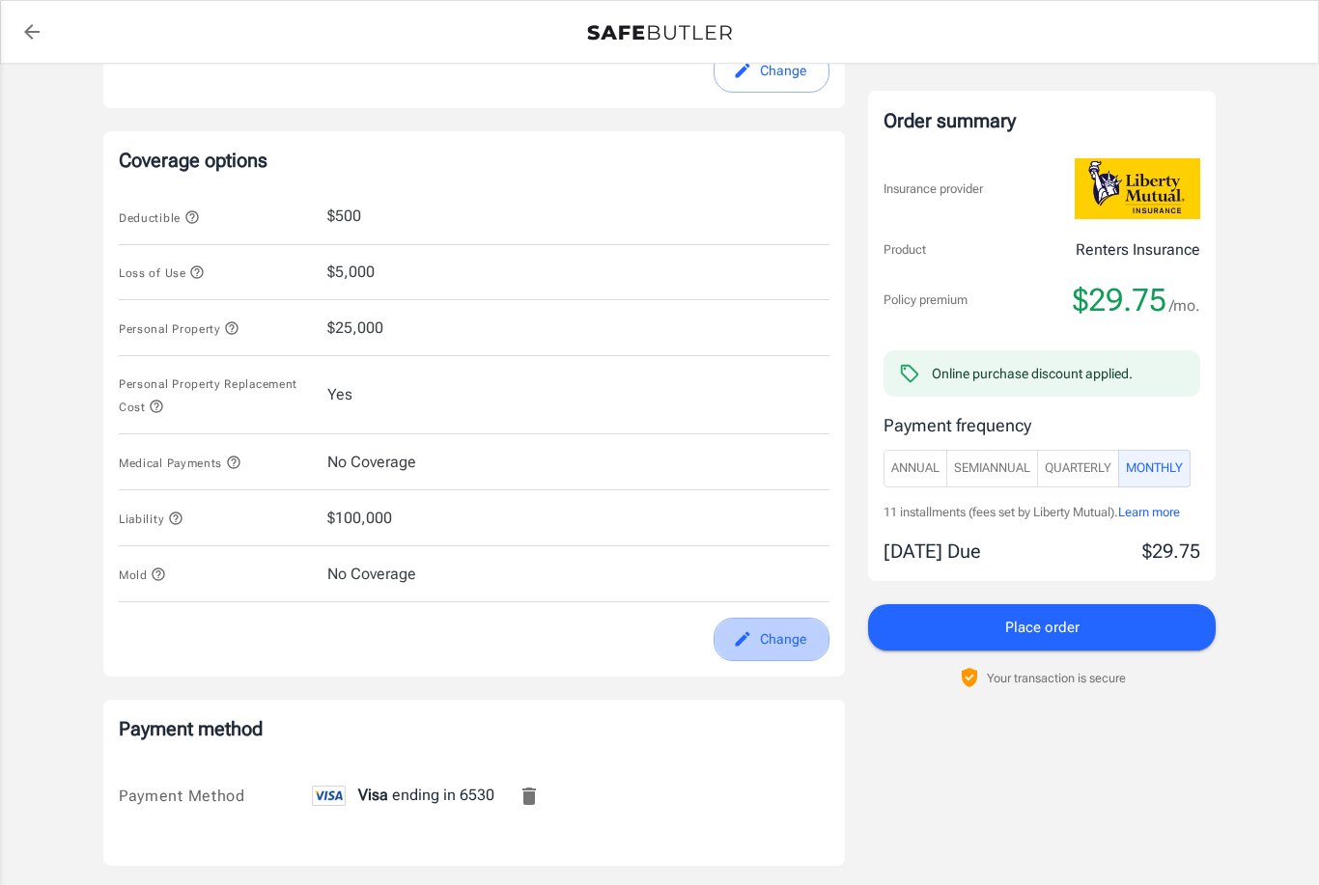
click at [731, 636] on button "Change" at bounding box center [772, 639] width 116 height 43
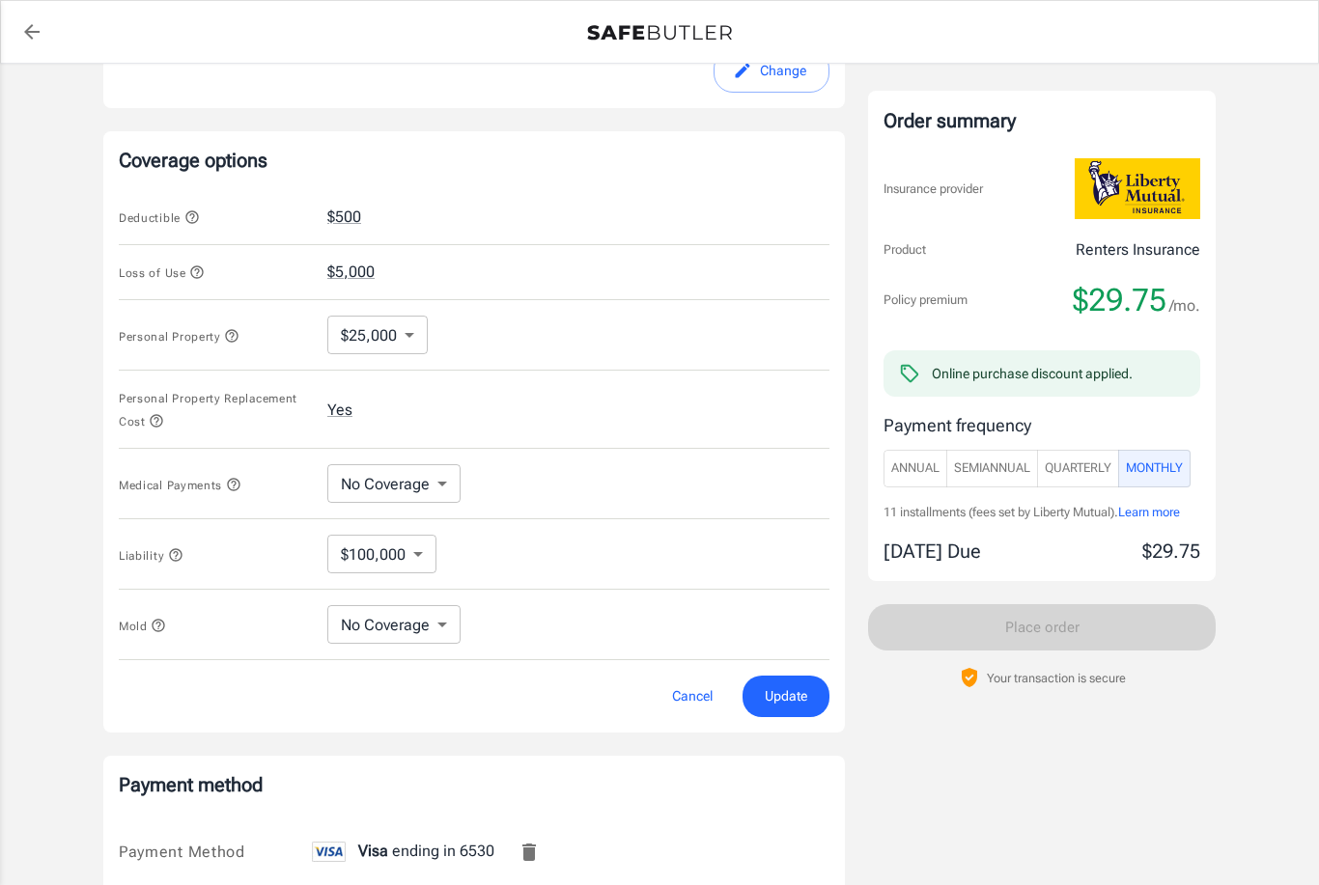
click at [383, 326] on body "Policy premium $ 29.75 /mo Liberty Mutual Renters Insurance 6623 BROADWAY SAN A…" at bounding box center [659, 271] width 1319 height 1911
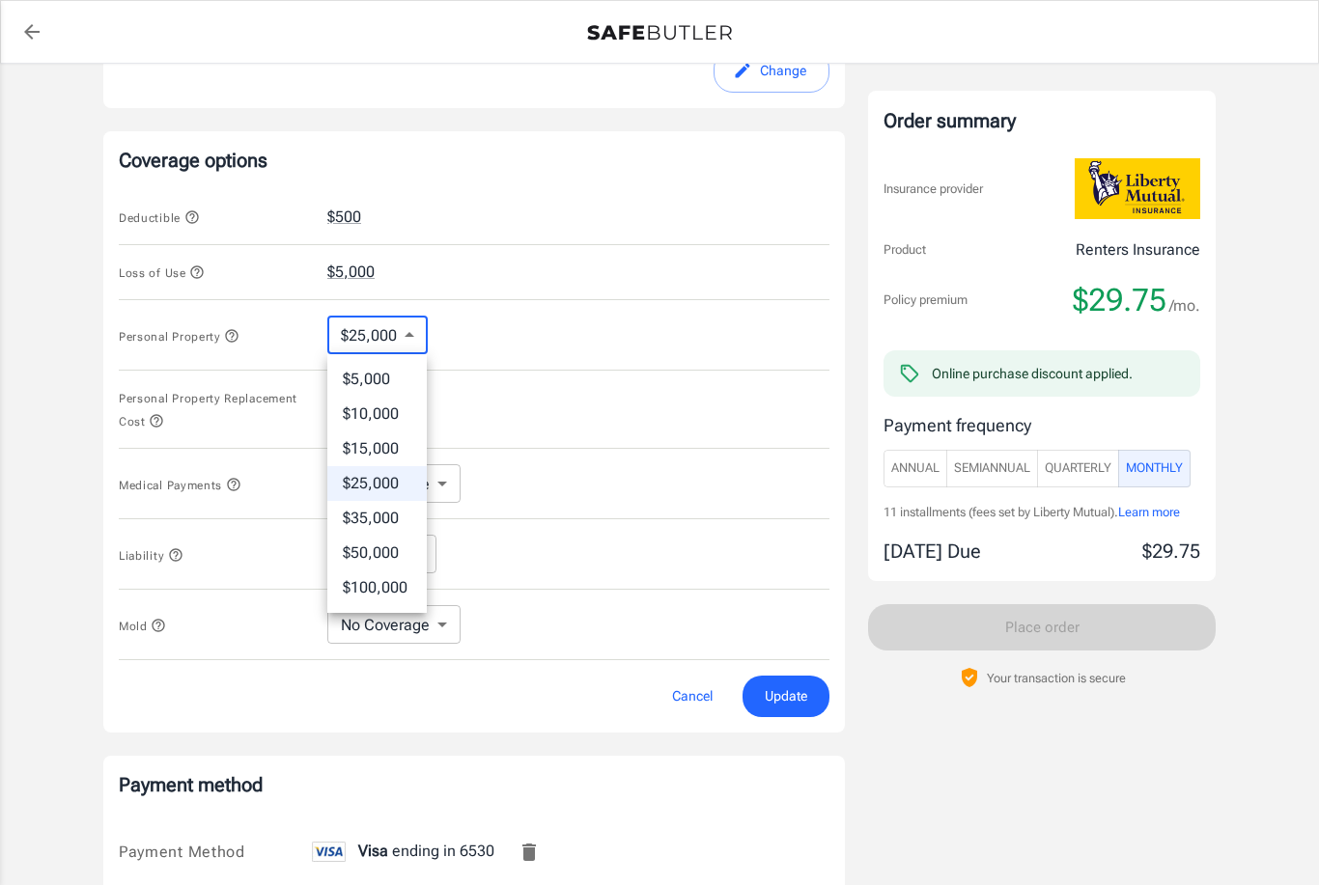
click at [373, 416] on li "$10,000" at bounding box center [376, 414] width 99 height 35
type input "10000"
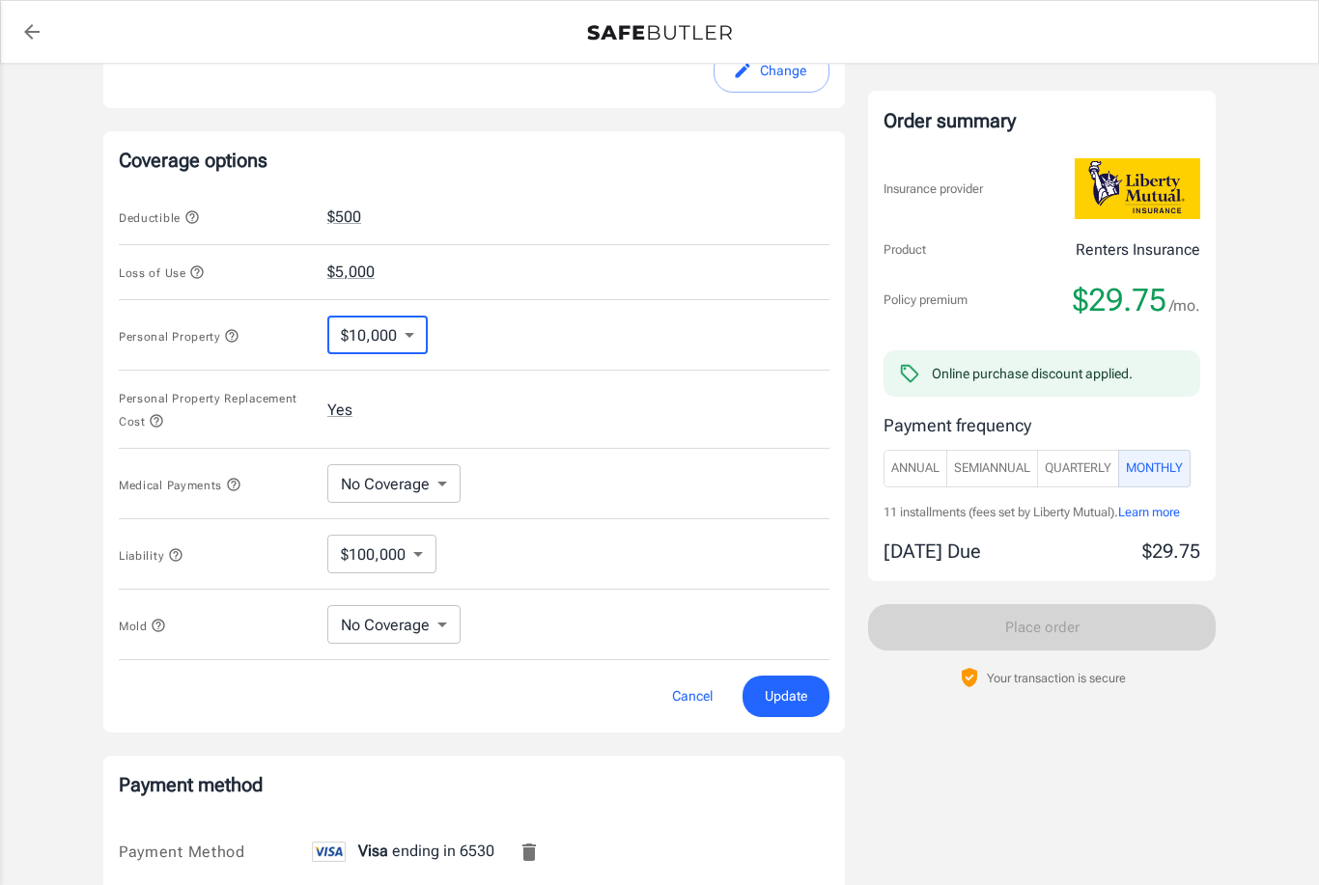
click at [800, 694] on span "Update" at bounding box center [786, 697] width 42 height 24
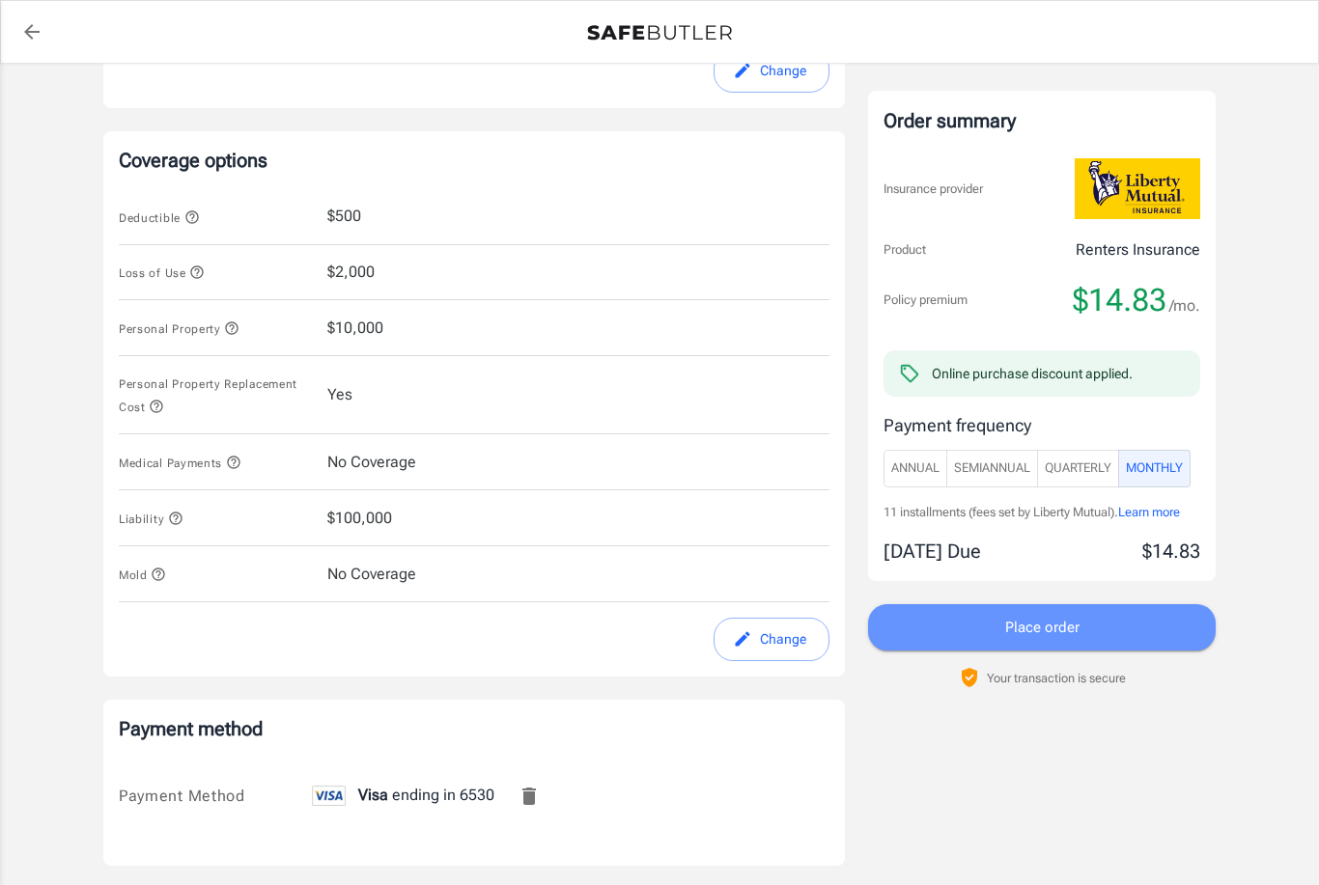
click at [1062, 619] on span "Place order" at bounding box center [1042, 627] width 74 height 25
